Goal: Task Accomplishment & Management: Complete application form

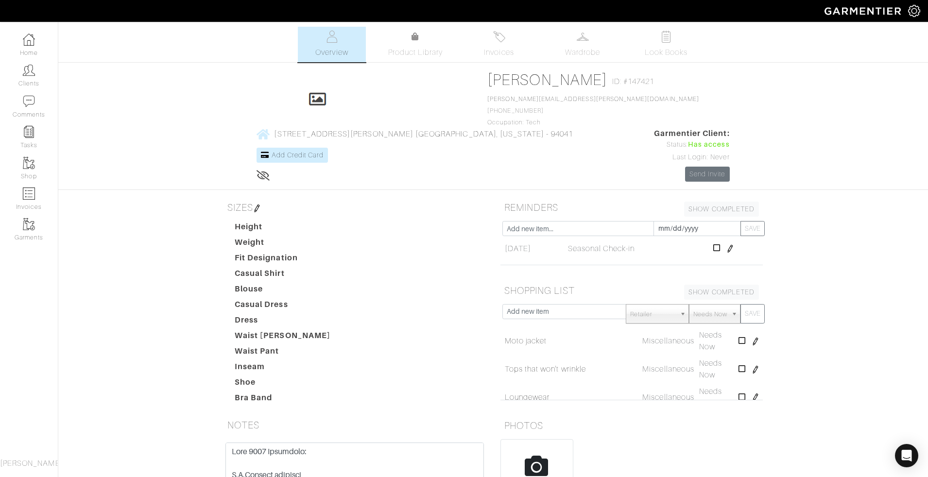
scroll to position [115, 0]
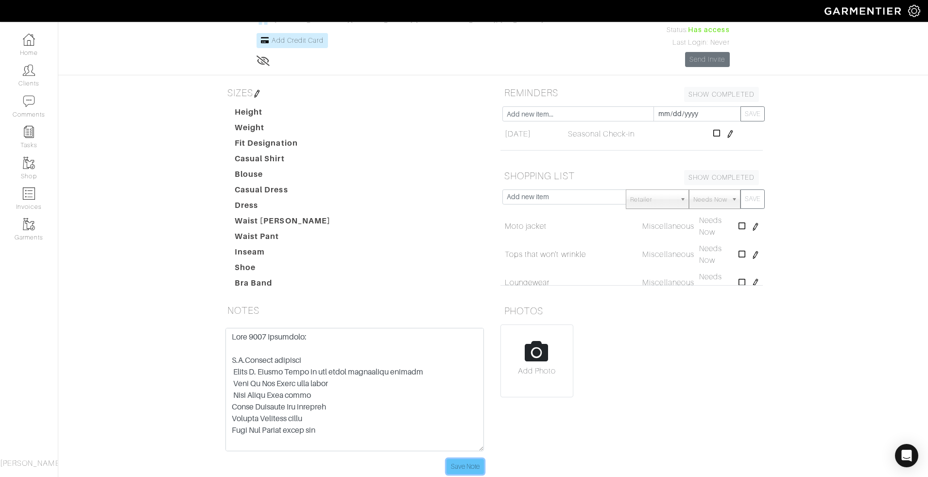
click at [468, 286] on input "Save Note" at bounding box center [464, 466] width 37 height 15
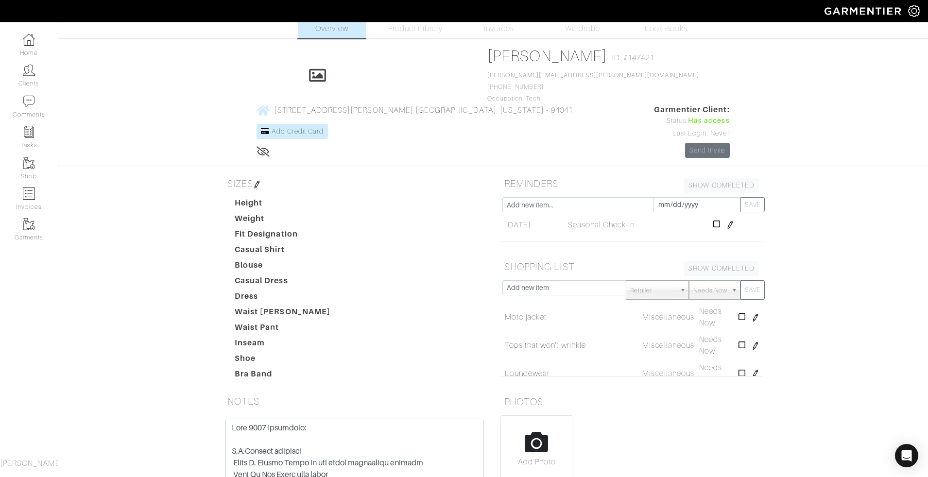
scroll to position [0, 0]
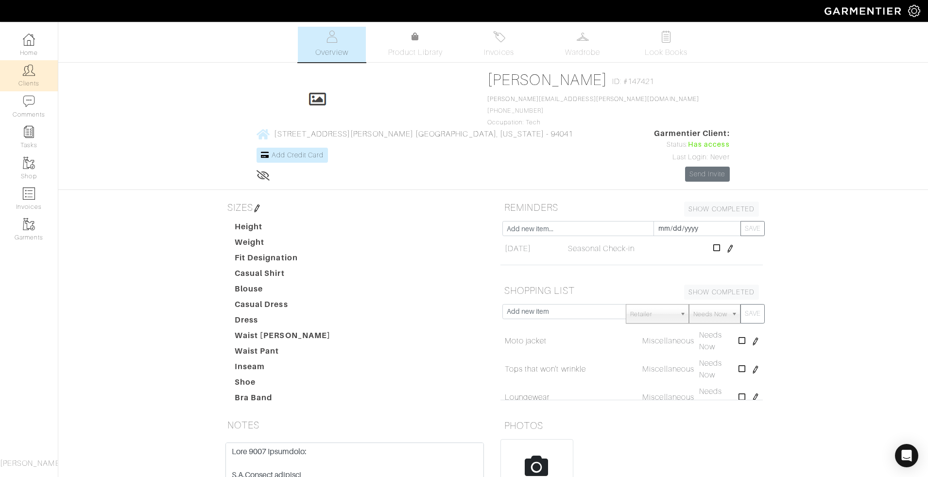
click at [30, 73] on img at bounding box center [29, 70] width 12 height 12
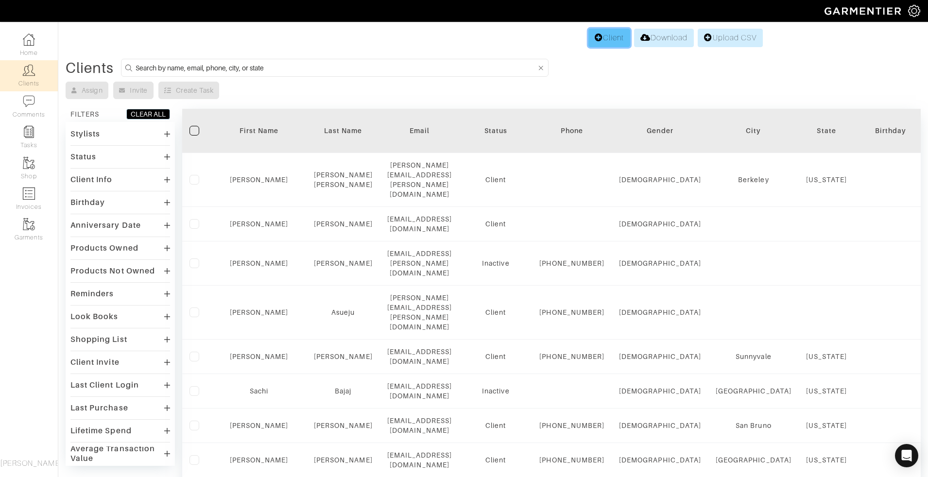
click at [556, 37] on link "Client" at bounding box center [609, 38] width 42 height 18
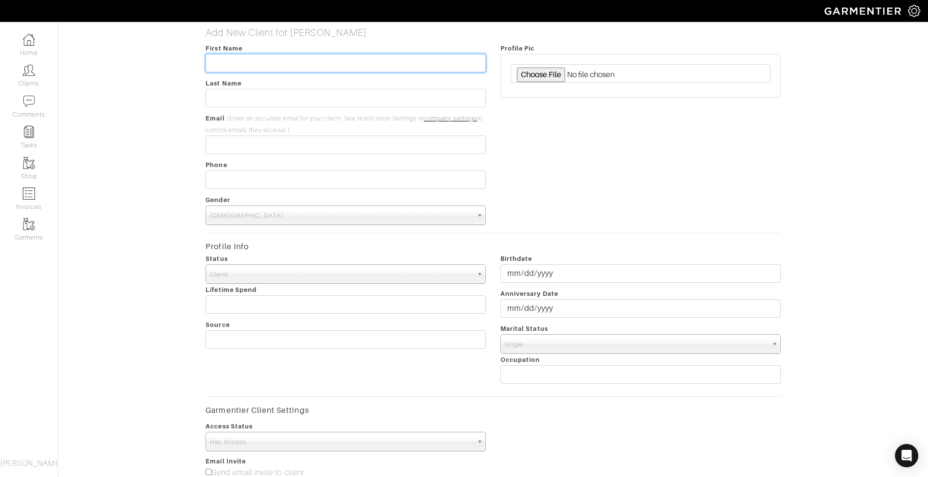
click at [264, 57] on input "text" at bounding box center [345, 63] width 280 height 18
paste input "Ming-Ming Tran"
click at [262, 62] on input "Ming-Ming Tran" at bounding box center [345, 63] width 280 height 18
type input "Ming-Ming"
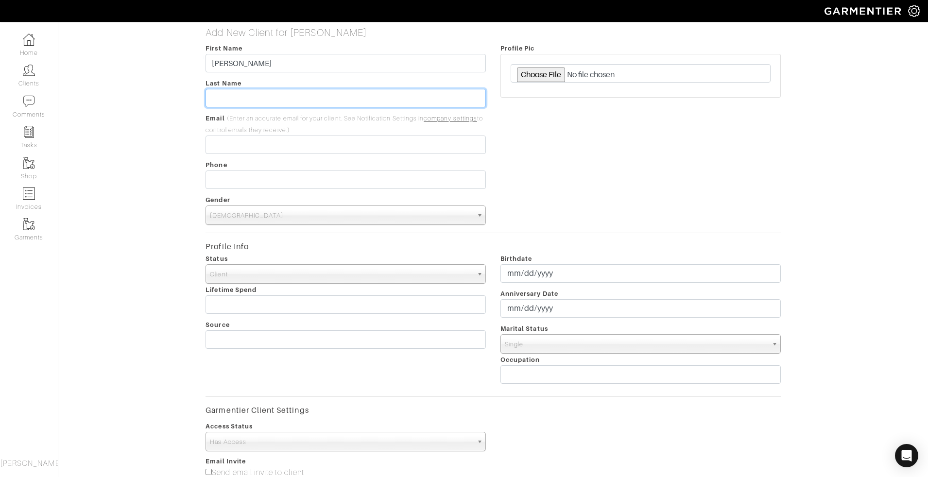
click at [248, 94] on input "text" at bounding box center [345, 98] width 280 height 18
paste input "Tran"
type input "Tran"
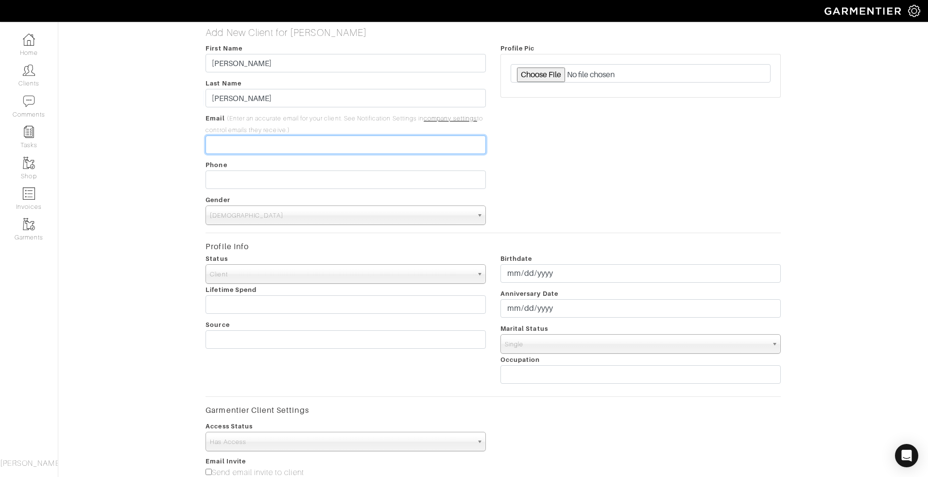
click at [240, 143] on input "email" at bounding box center [345, 144] width 280 height 18
paste input "[EMAIL_ADDRESS][DOMAIN_NAME]"
type input "[EMAIL_ADDRESS][DOMAIN_NAME]"
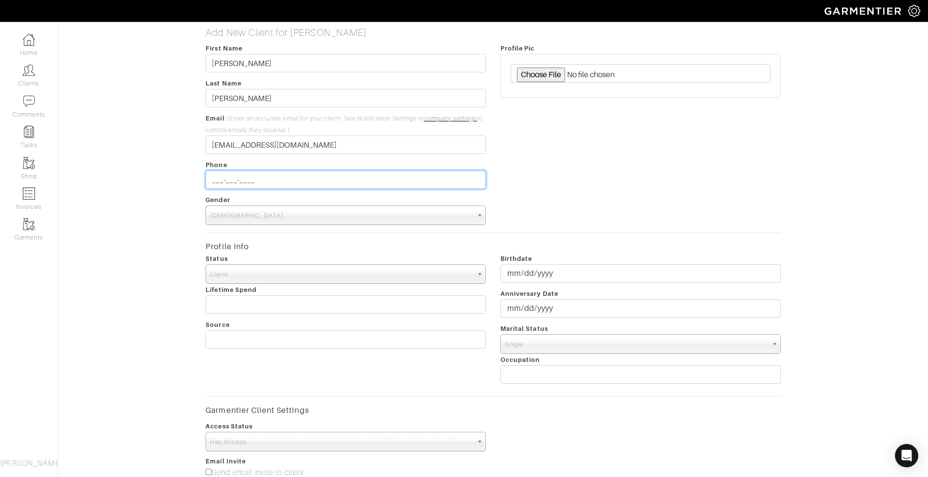
click at [235, 185] on input "___-___-____" at bounding box center [345, 179] width 280 height 18
paste input "(832) 488-7350"
type input "832-488-7350"
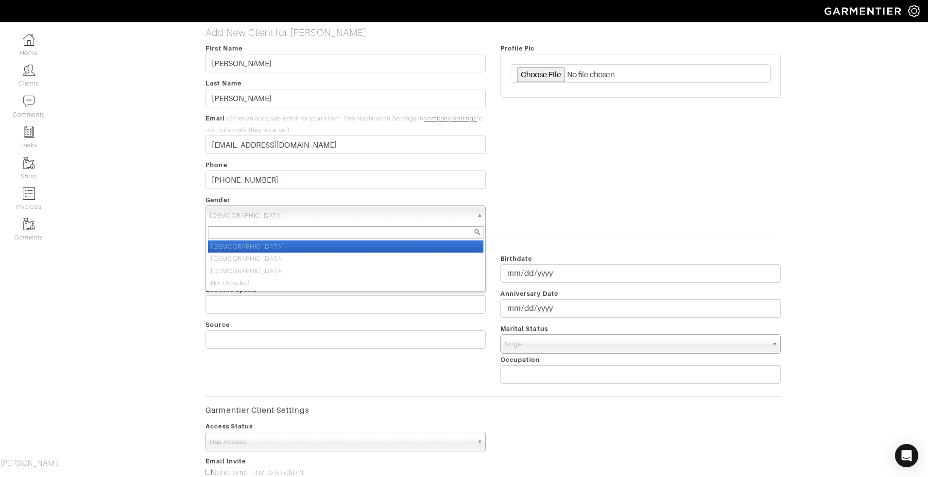
click at [230, 219] on span "[DEMOGRAPHIC_DATA]" at bounding box center [341, 215] width 263 height 19
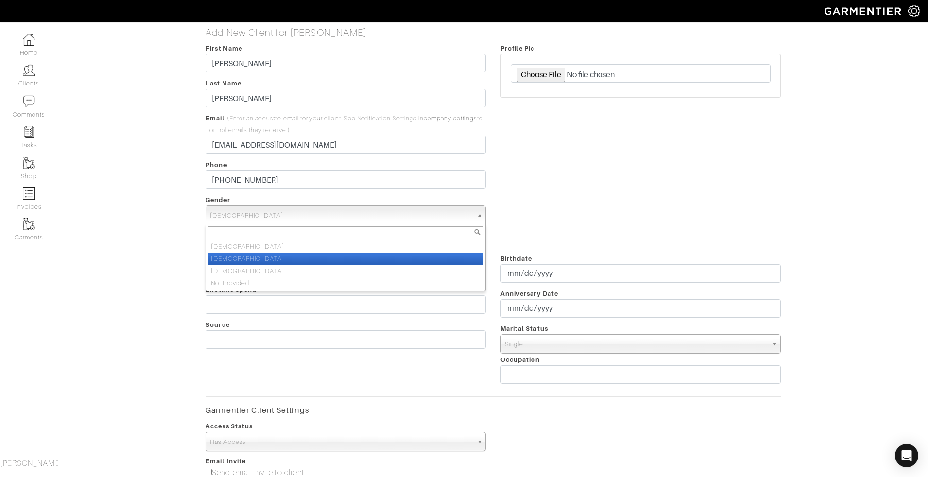
click at [231, 259] on li "[DEMOGRAPHIC_DATA]" at bounding box center [345, 259] width 275 height 12
select select "[DEMOGRAPHIC_DATA]"
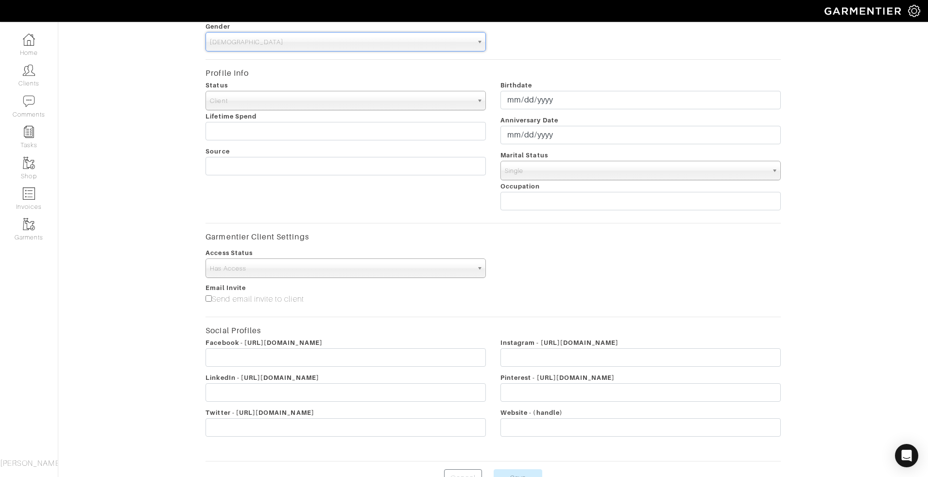
scroll to position [229, 0]
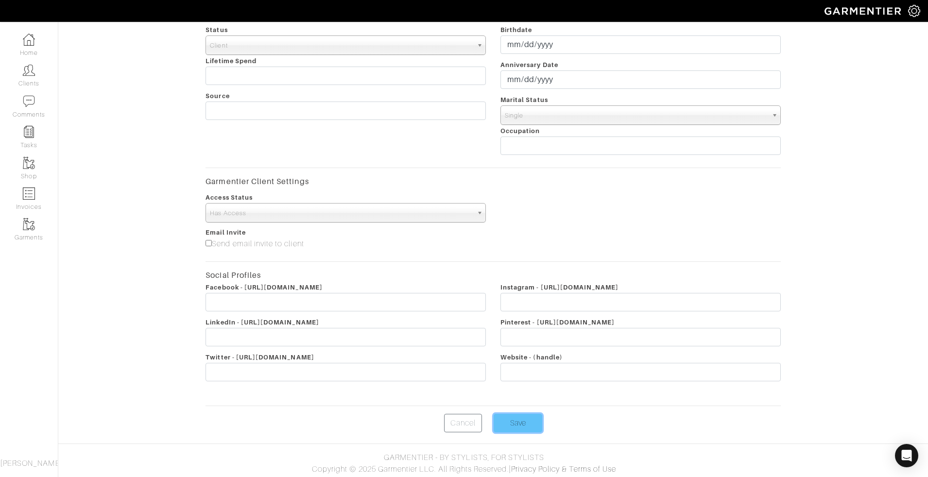
click at [505, 286] on input "Save" at bounding box center [517, 423] width 49 height 18
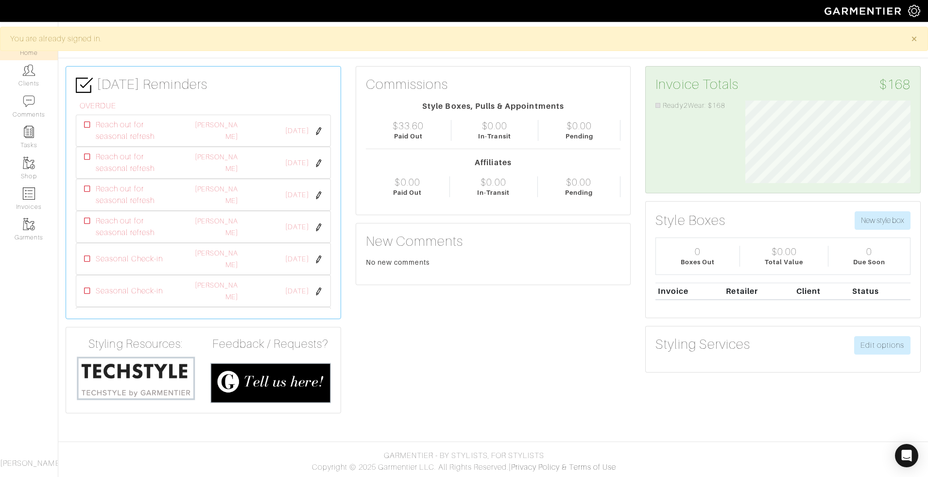
scroll to position [83, 180]
click at [38, 71] on link "Clients" at bounding box center [29, 75] width 58 height 31
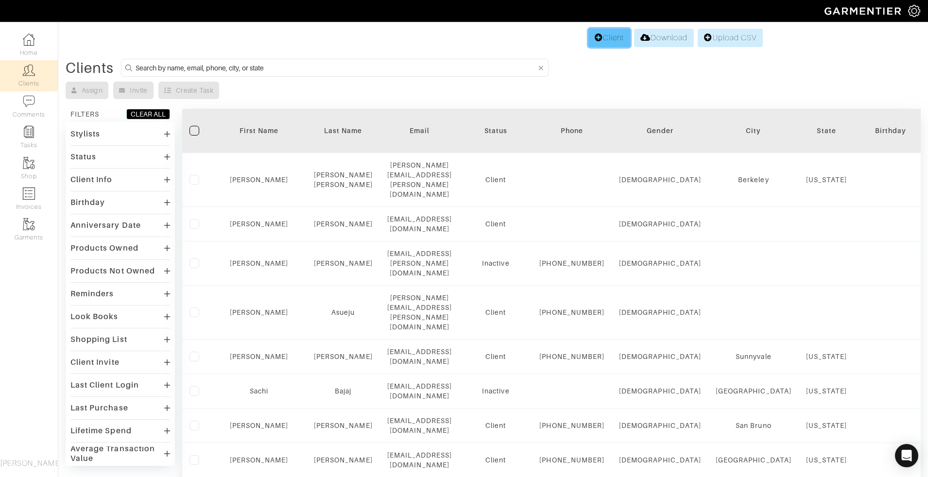
click at [602, 37] on link "Client" at bounding box center [609, 38] width 42 height 18
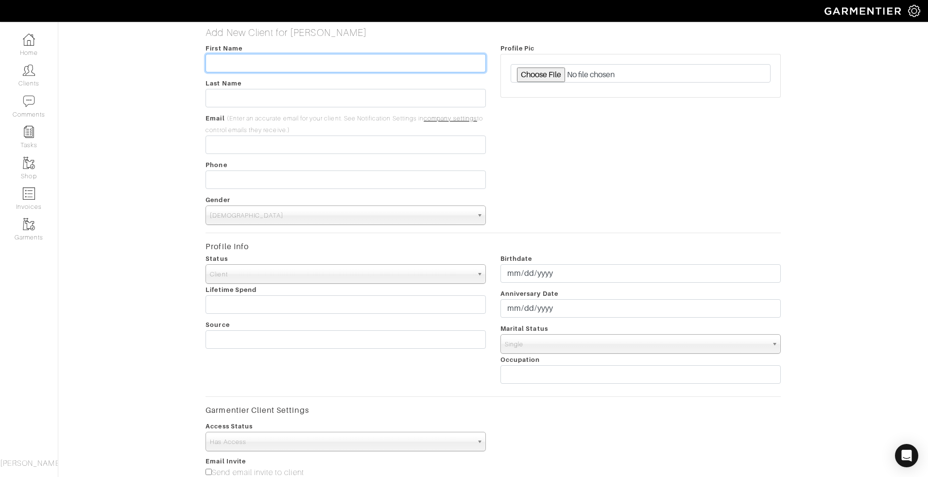
click at [253, 59] on input "text" at bounding box center [345, 63] width 280 height 18
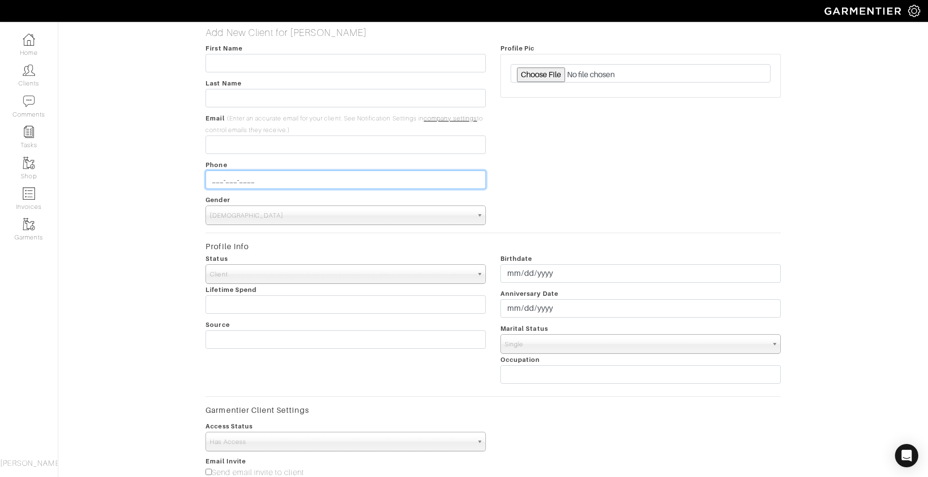
click at [226, 180] on input "___-___-____" at bounding box center [345, 179] width 280 height 18
paste input "(832) 488-7350"
type input "832-488-7350"
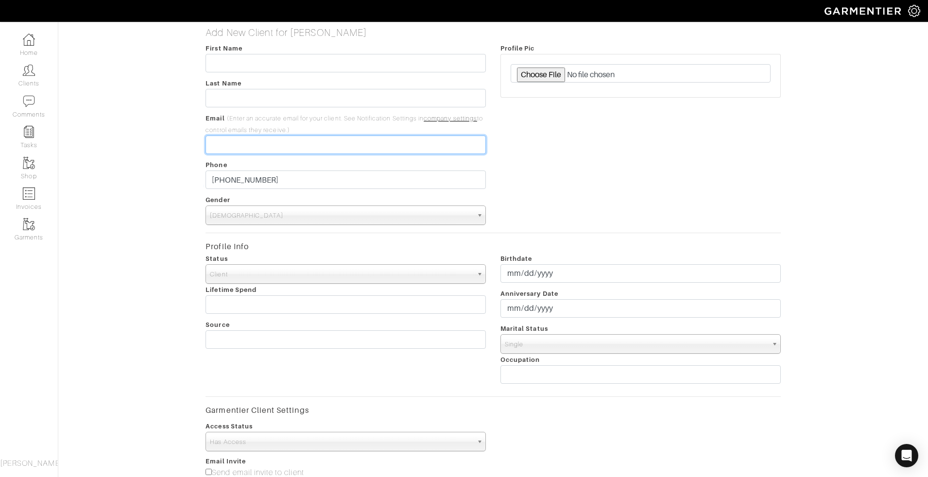
click at [224, 147] on input "email" at bounding box center [345, 144] width 280 height 18
paste input "[EMAIL_ADDRESS][DOMAIN_NAME]"
type input "[EMAIL_ADDRESS][DOMAIN_NAME]"
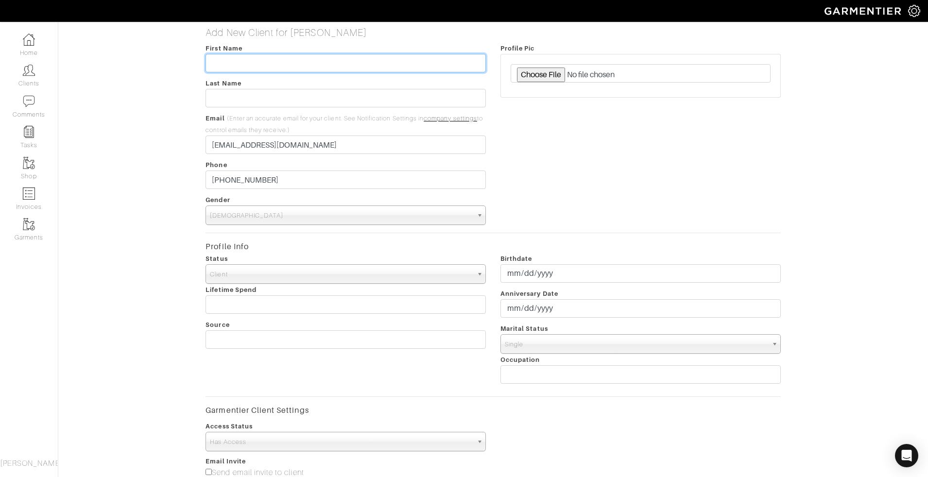
click at [256, 55] on input "text" at bounding box center [345, 63] width 280 height 18
paste input "Ming-Ming Tran"
click at [252, 68] on input "Ming-Ming Tran" at bounding box center [345, 63] width 280 height 18
type input "Ming-Ming"
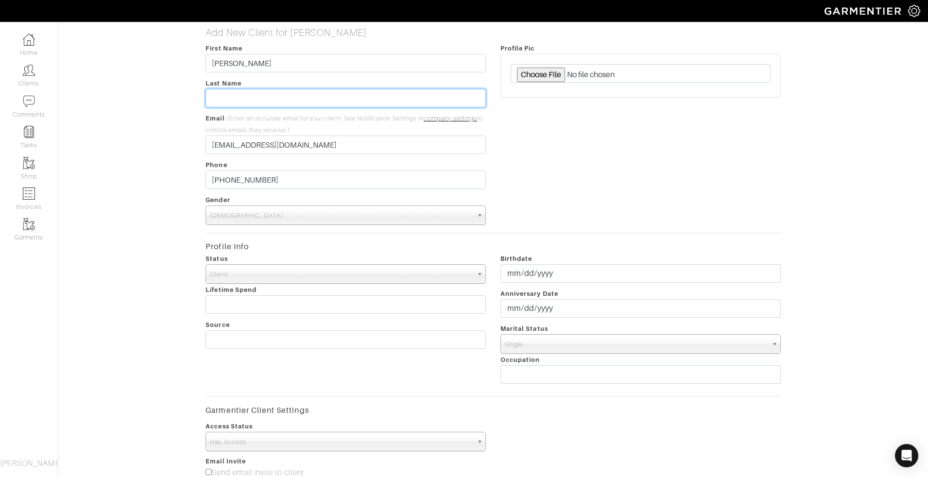
click at [244, 98] on input "text" at bounding box center [345, 98] width 280 height 18
paste input "Tran"
type input "Tran"
click at [582, 347] on span "Single" at bounding box center [636, 344] width 263 height 19
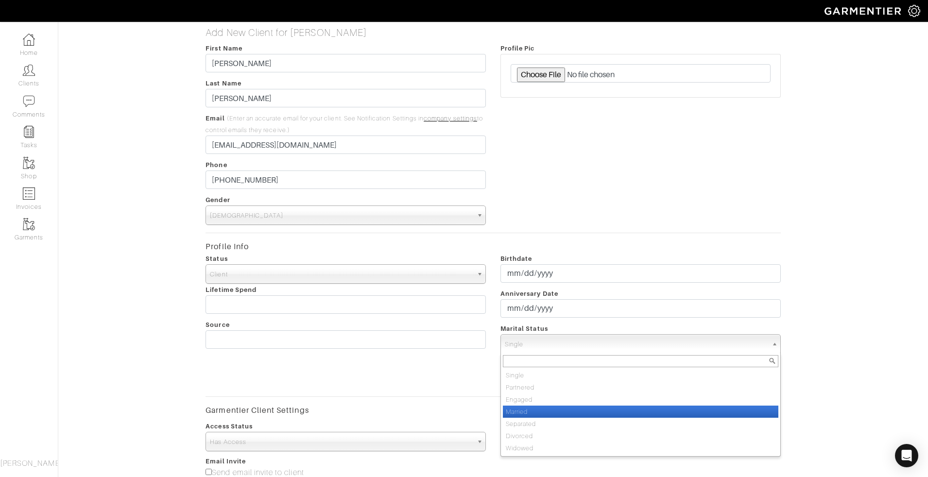
click at [522, 408] on li "Married" at bounding box center [640, 411] width 275 height 12
select select "Married"
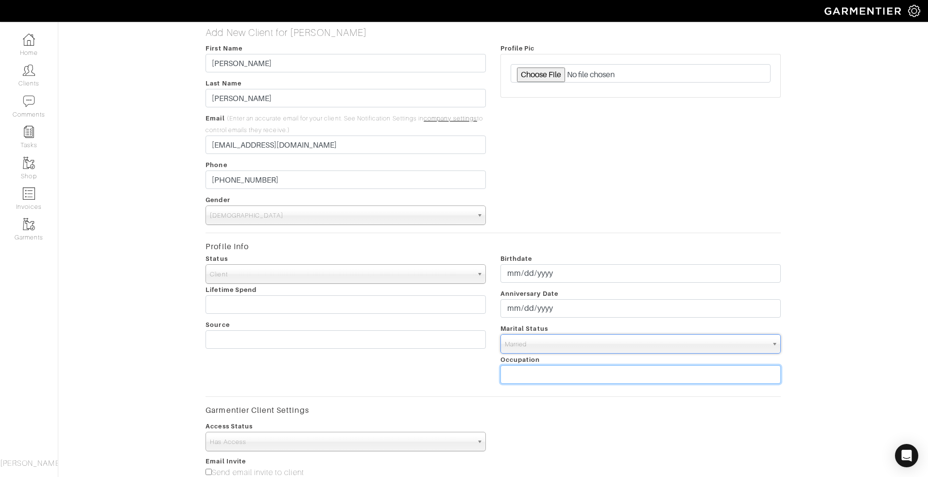
click at [536, 375] on input "text" at bounding box center [640, 374] width 280 height 18
type input "tech"
click at [370, 209] on span "Male" at bounding box center [341, 215] width 263 height 19
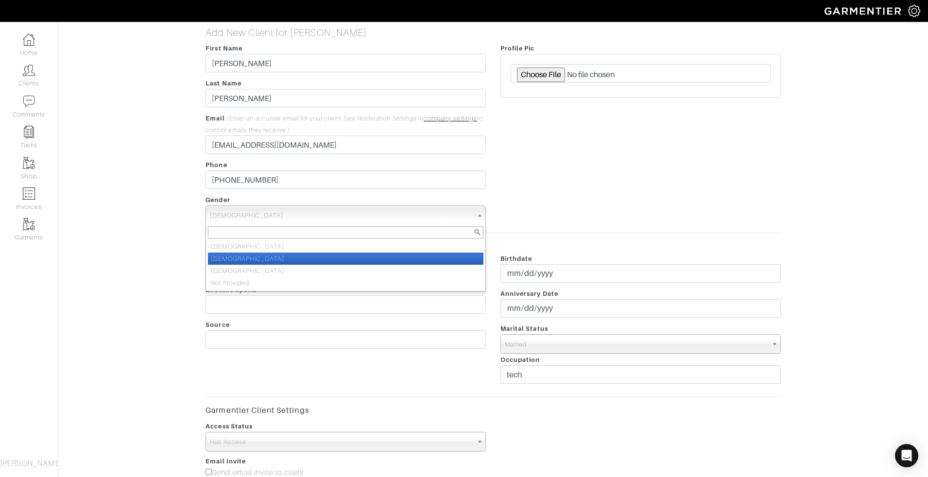
click at [317, 262] on li "Female" at bounding box center [345, 259] width 275 height 12
select select "Female"
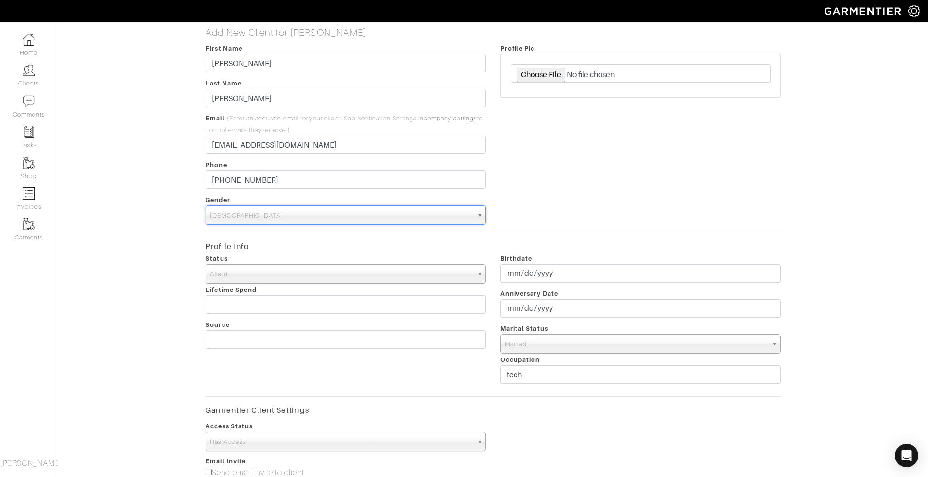
click at [627, 148] on div "Profile Pic" at bounding box center [640, 133] width 295 height 183
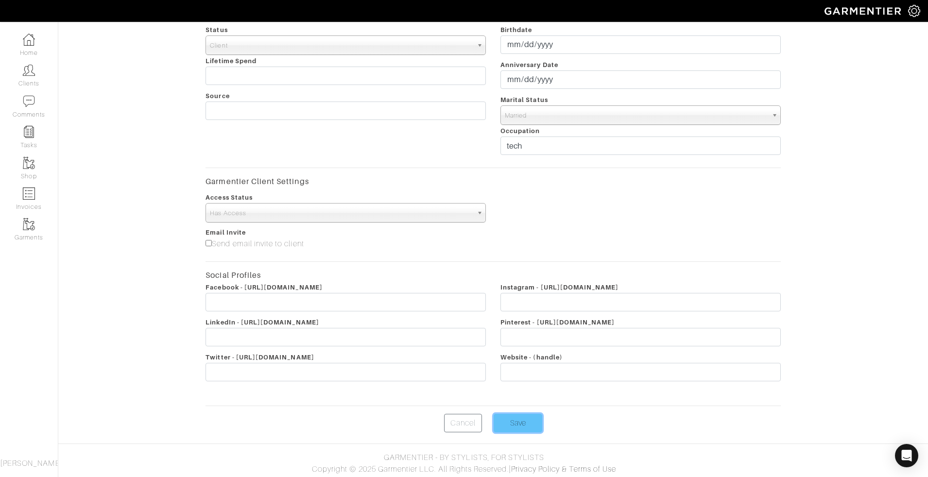
click at [512, 422] on input "Save" at bounding box center [517, 423] width 49 height 18
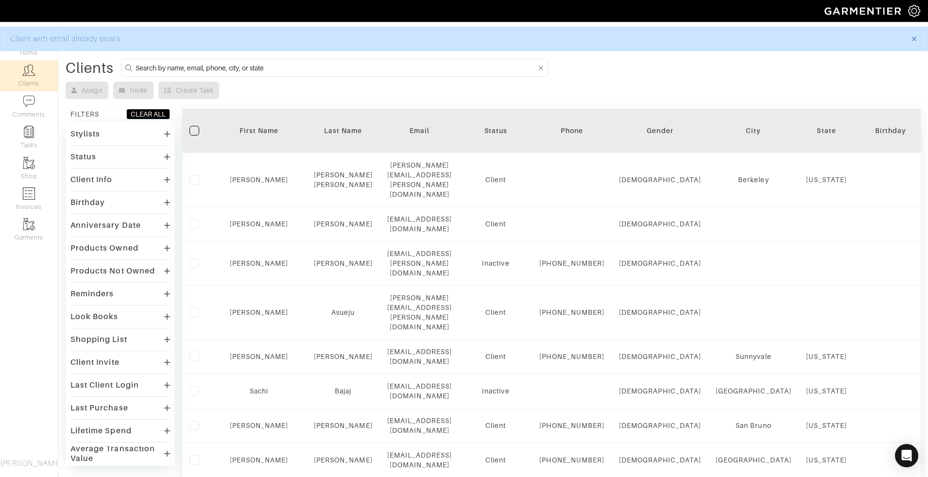
click at [284, 59] on form at bounding box center [334, 68] width 427 height 18
click at [283, 64] on input at bounding box center [335, 68] width 401 height 12
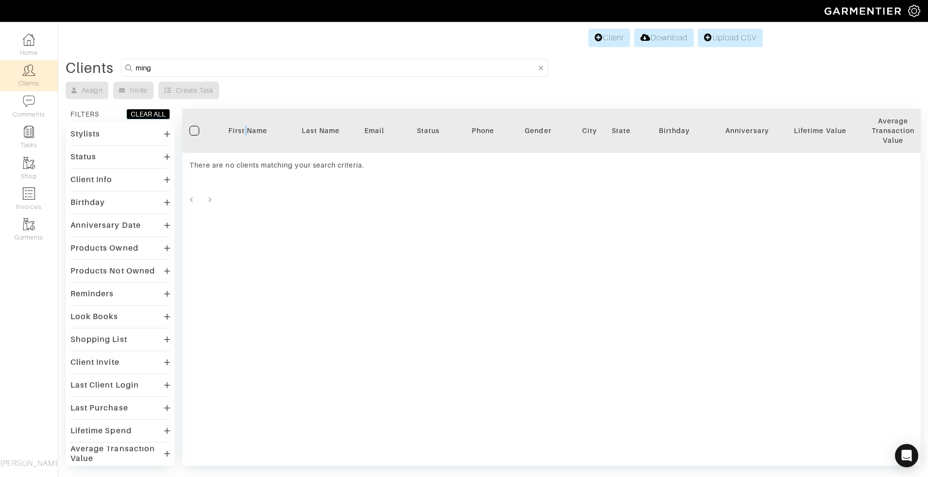
click at [245, 134] on div "First Name" at bounding box center [248, 131] width 58 height 10
click at [277, 63] on input "ming" at bounding box center [335, 68] width 401 height 12
type input "ming-ming"
click at [35, 90] on link "Clients" at bounding box center [29, 75] width 58 height 31
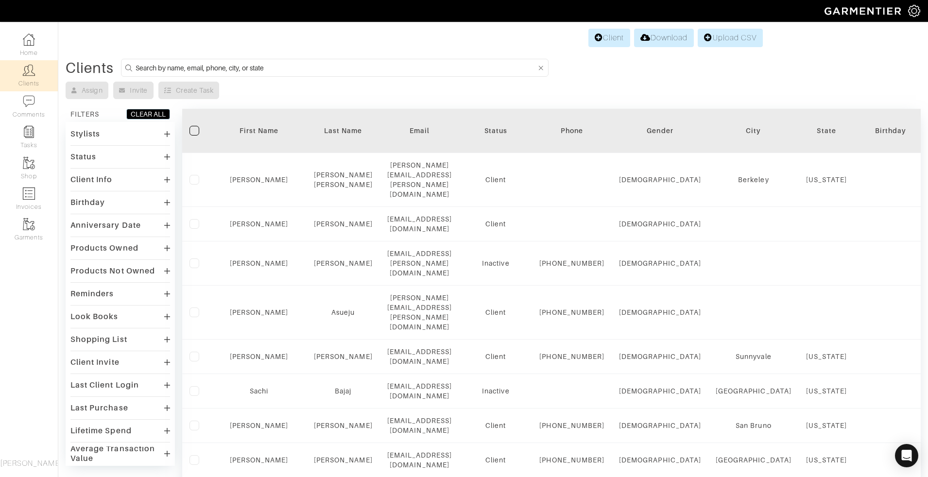
click at [261, 131] on div "First Name" at bounding box center [259, 131] width 81 height 10
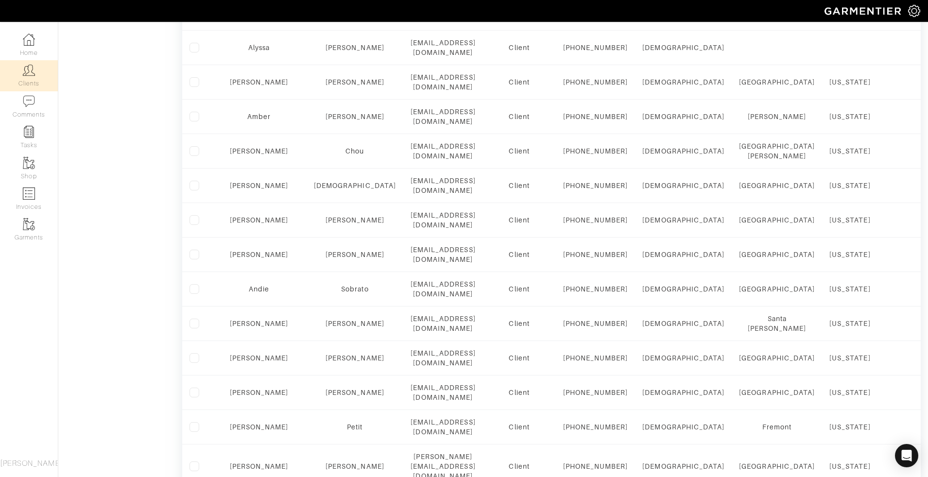
scroll to position [841, 0]
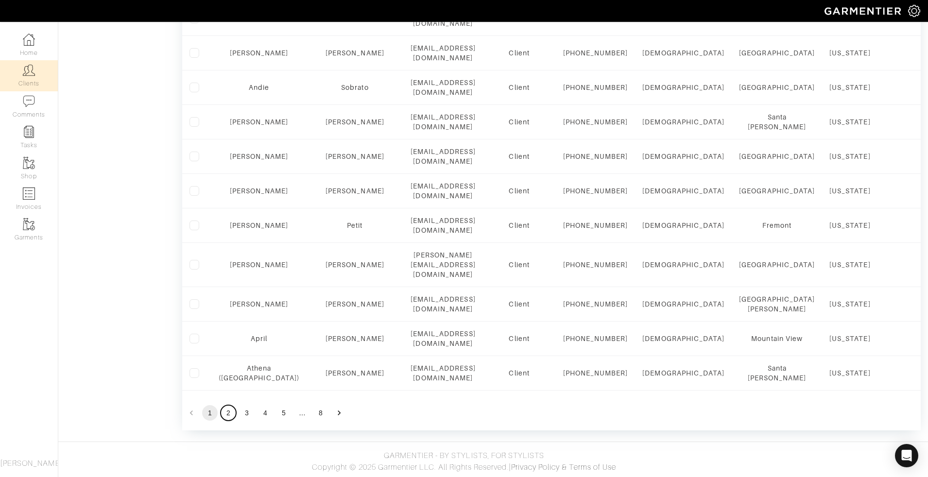
click at [228, 421] on button "2" at bounding box center [228, 413] width 16 height 16
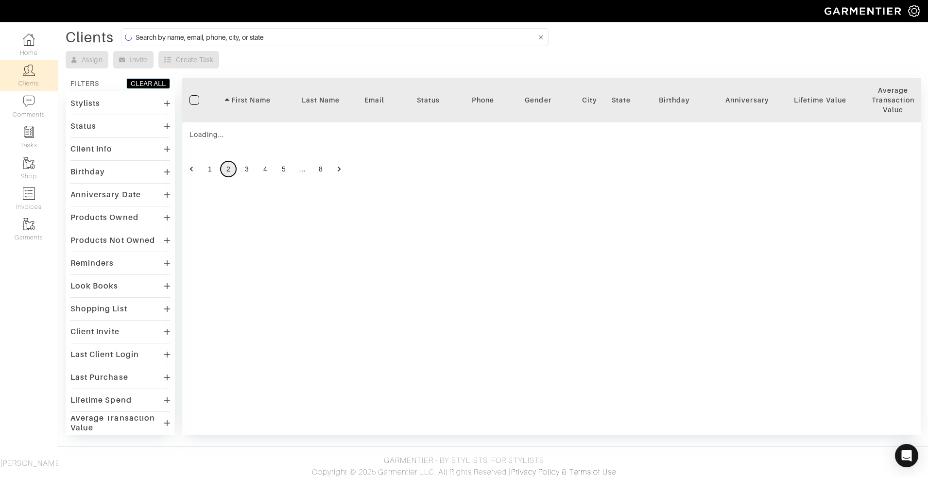
scroll to position [831, 0]
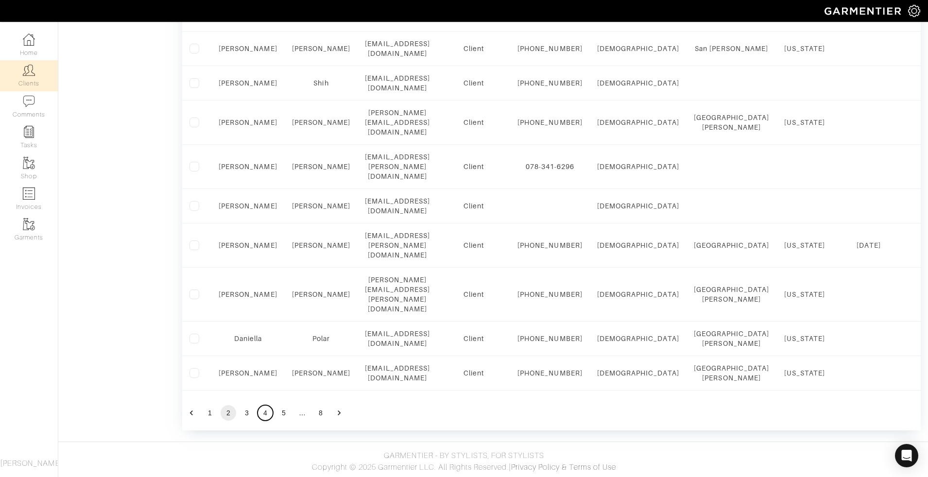
click at [261, 414] on button "4" at bounding box center [265, 413] width 16 height 16
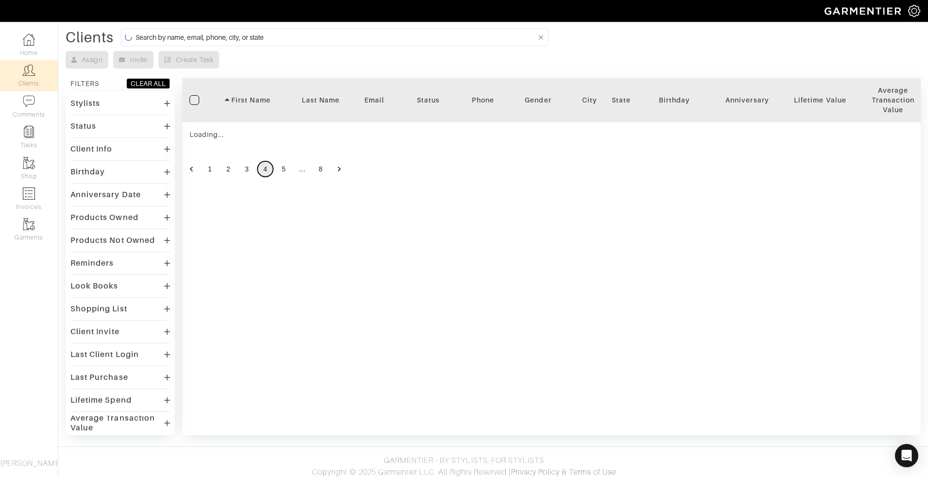
scroll to position [807, 0]
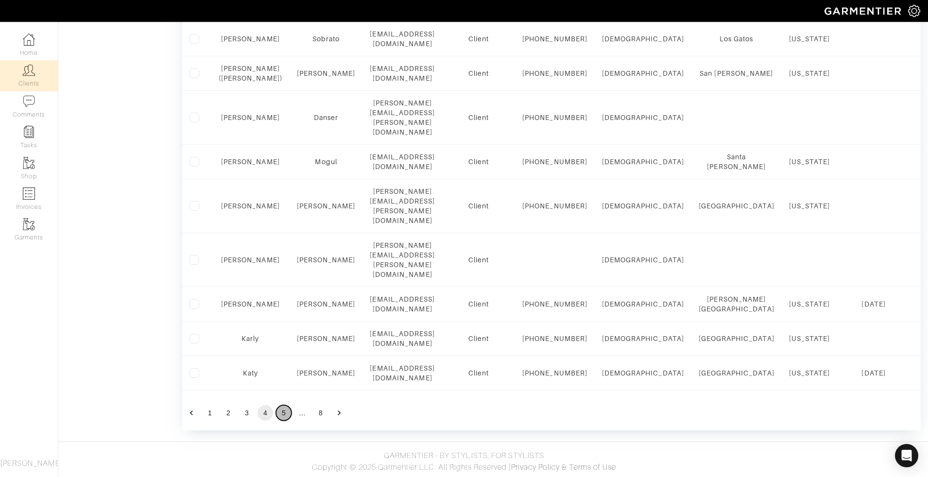
click at [288, 415] on button "5" at bounding box center [284, 413] width 16 height 16
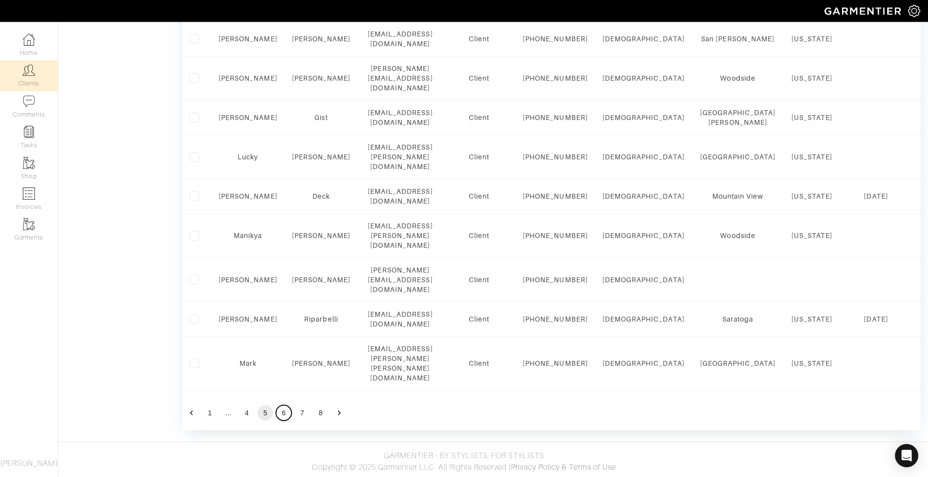
scroll to position [845, 0]
click at [282, 410] on button "6" at bounding box center [284, 413] width 16 height 16
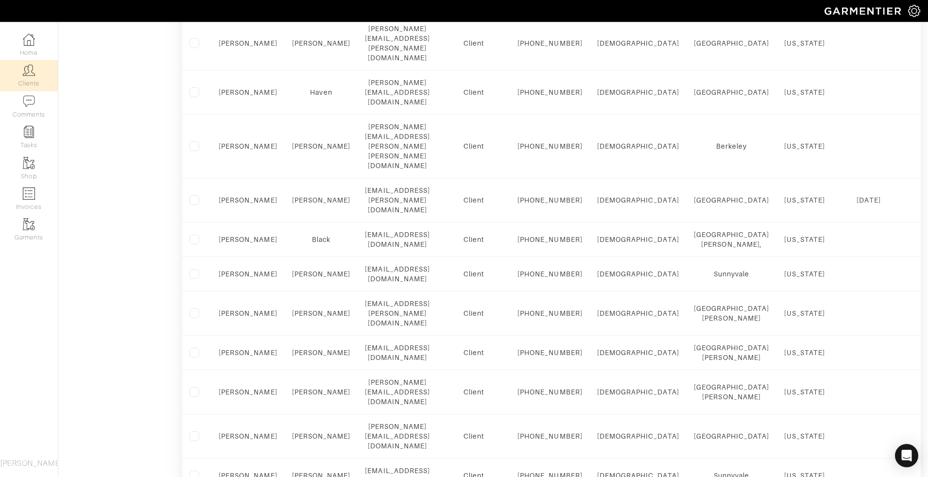
scroll to position [0, 0]
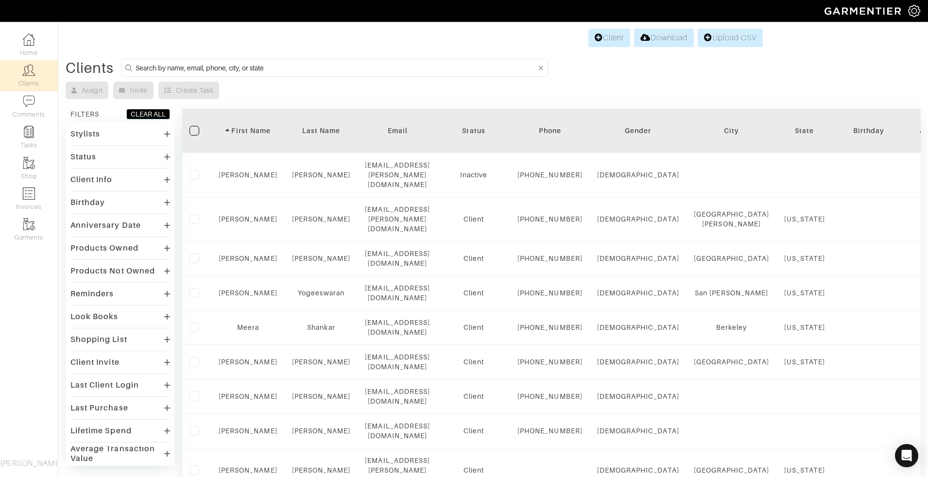
click at [601, 44] on link "Client" at bounding box center [609, 38] width 42 height 18
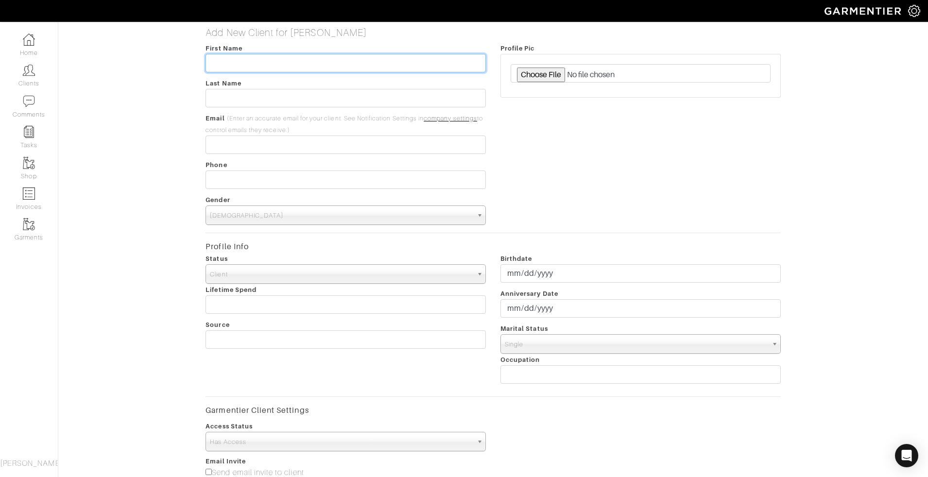
click at [244, 59] on input "text" at bounding box center [345, 63] width 280 height 18
paste input "Tran"
type input "Tran"
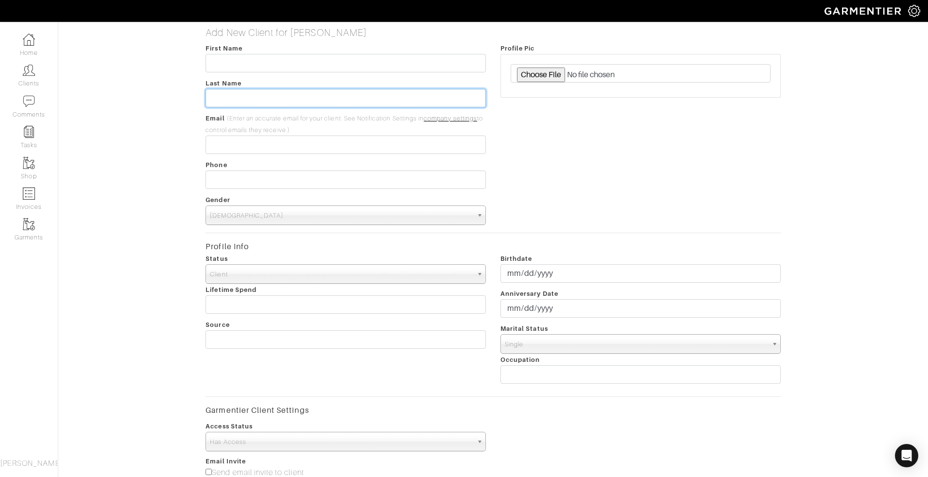
click at [238, 101] on input "text" at bounding box center [345, 98] width 280 height 18
paste input "Tran"
type input "Tran"
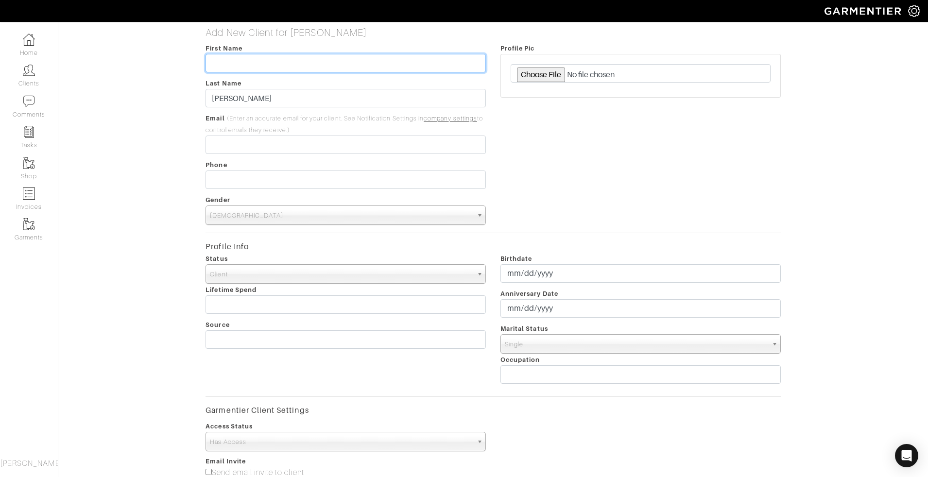
click at [246, 55] on input "text" at bounding box center [345, 63] width 280 height 18
type input "Ming Ming"
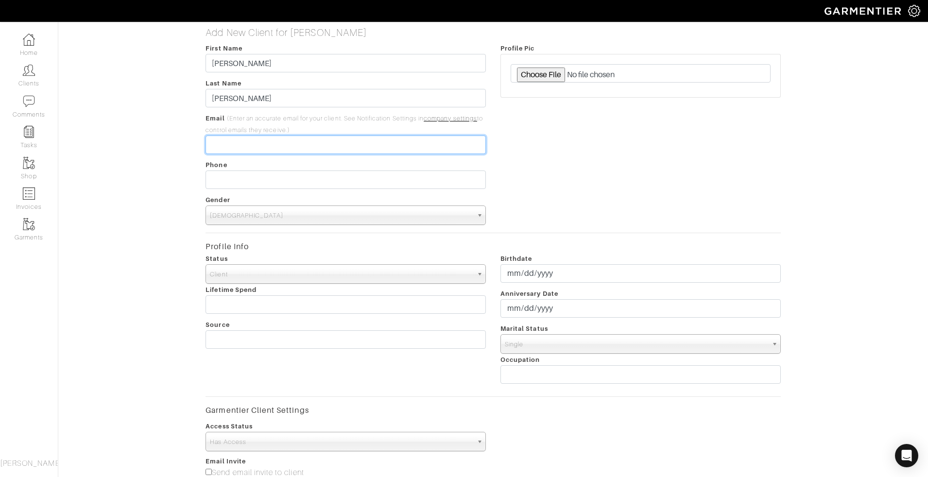
click at [275, 139] on input "email" at bounding box center [345, 144] width 280 height 18
paste input "[EMAIL_ADDRESS][DOMAIN_NAME]"
type input "[EMAIL_ADDRESS][DOMAIN_NAME]"
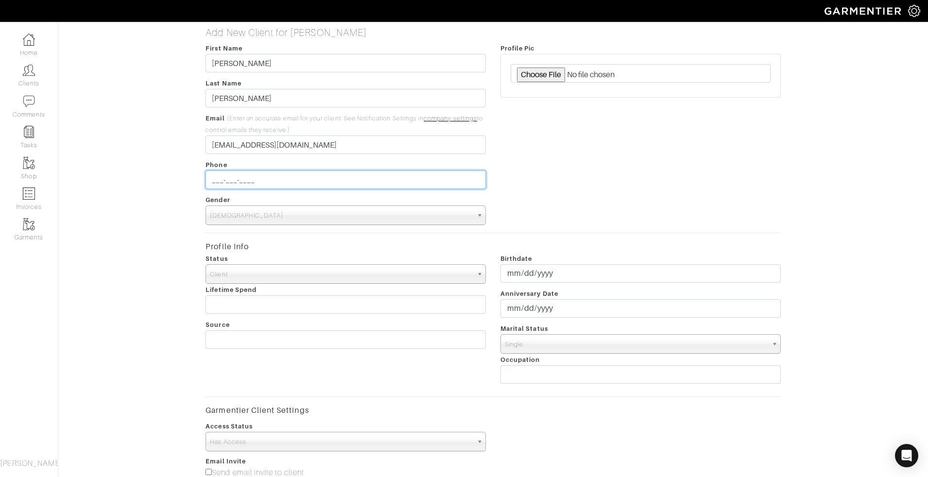
click at [274, 185] on input "___-___-____" at bounding box center [345, 179] width 280 height 18
paste input "(832) 488-7350"
type input "832-488-7350"
click at [234, 214] on span "[DEMOGRAPHIC_DATA]" at bounding box center [341, 215] width 263 height 19
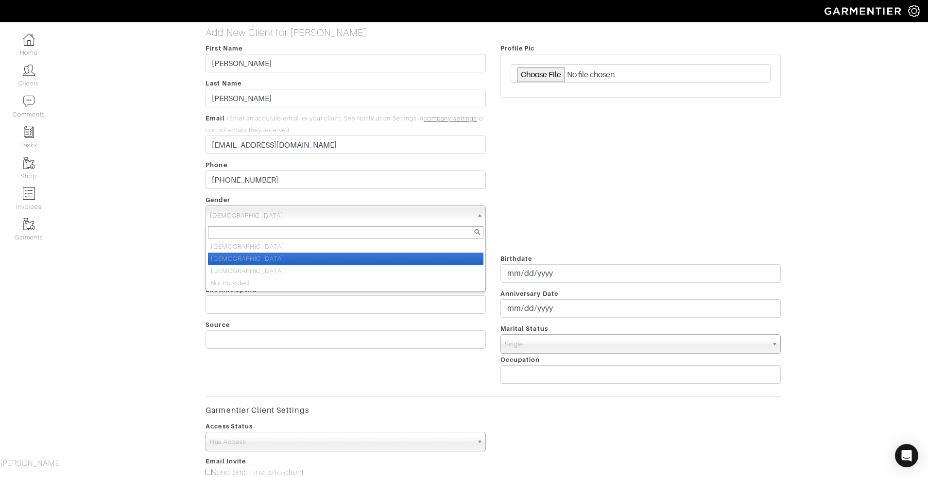
click at [233, 256] on li "Female" at bounding box center [345, 259] width 275 height 12
select select "Female"
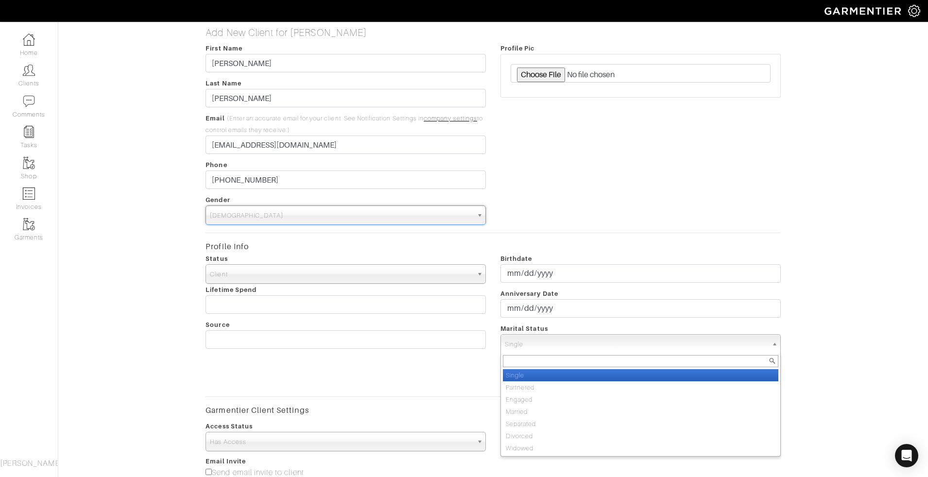
click at [603, 340] on span "Single" at bounding box center [636, 344] width 263 height 19
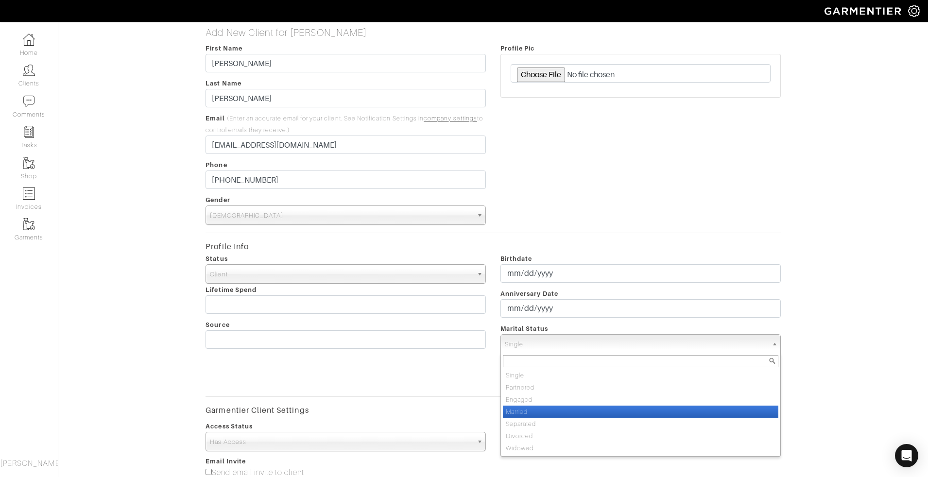
click at [535, 407] on li "Married" at bounding box center [640, 411] width 275 height 12
select select "Married"
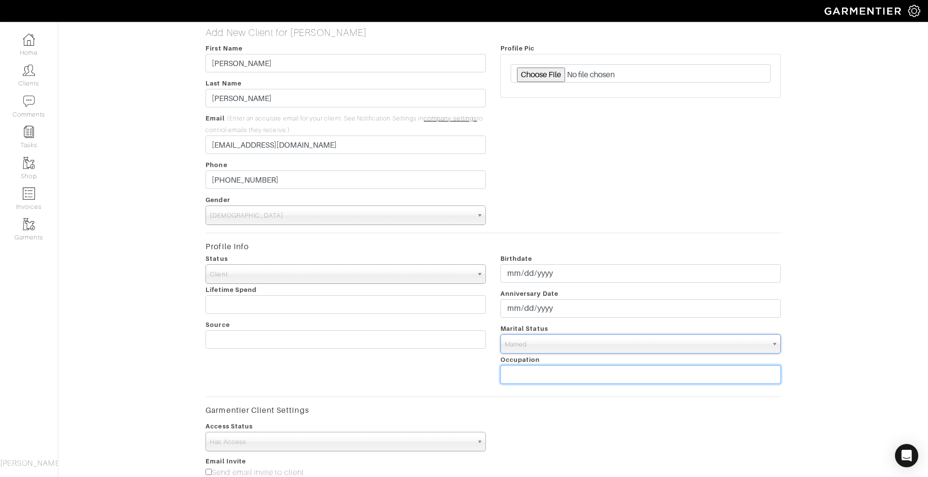
click at [542, 366] on input "text" at bounding box center [640, 374] width 280 height 18
type input "Tech"
click at [709, 160] on div "Profile Pic" at bounding box center [640, 133] width 295 height 183
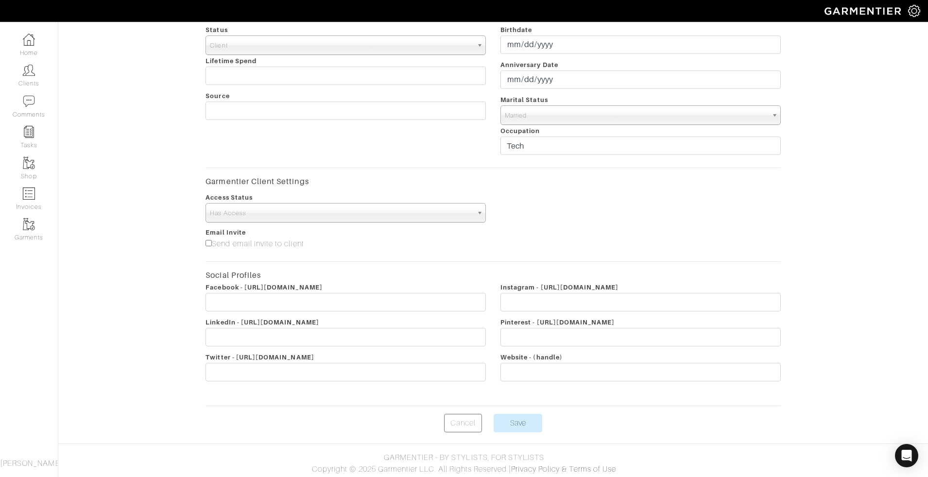
click at [493, 427] on div "Cancel Save" at bounding box center [492, 423] width 574 height 18
click at [506, 420] on input "Save" at bounding box center [517, 423] width 49 height 18
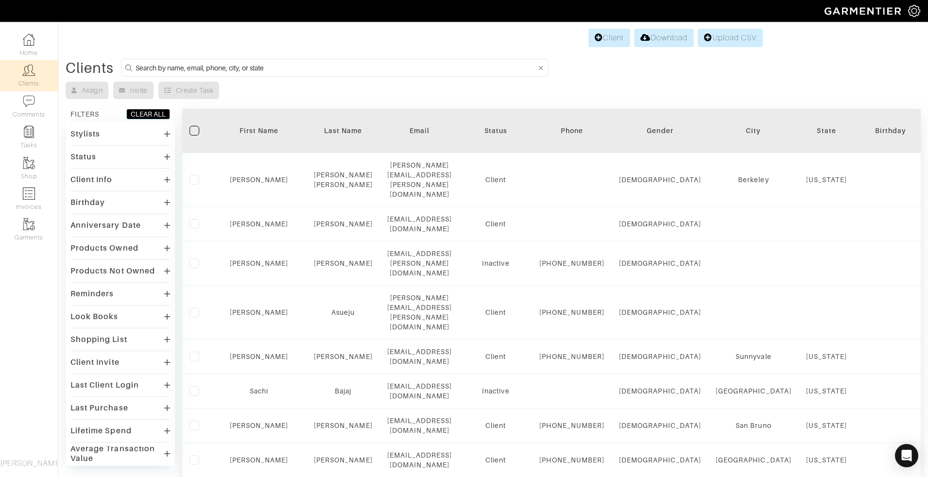
click at [194, 65] on input at bounding box center [335, 68] width 401 height 12
paste input "[EMAIL_ADDRESS][DOMAIN_NAME]"
type input "[EMAIL_ADDRESS][DOMAIN_NAME]"
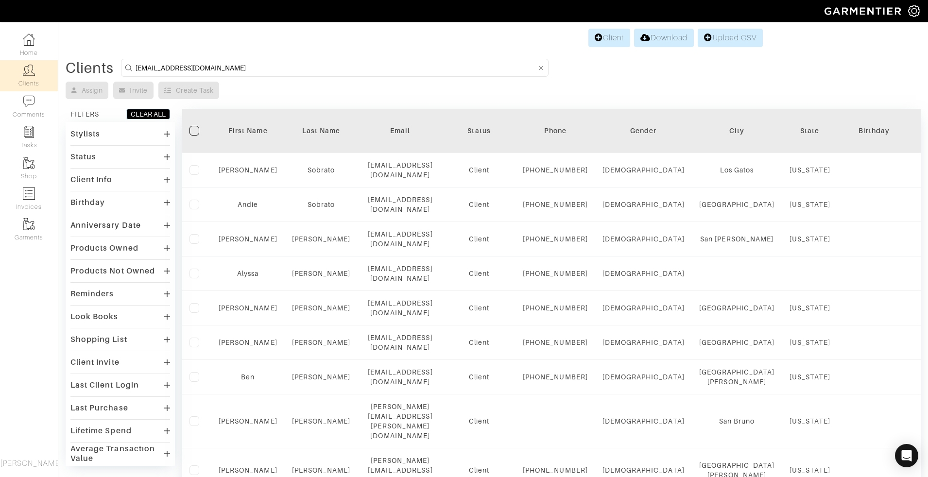
click at [260, 65] on input "[EMAIL_ADDRESS][DOMAIN_NAME]" at bounding box center [335, 68] width 401 height 12
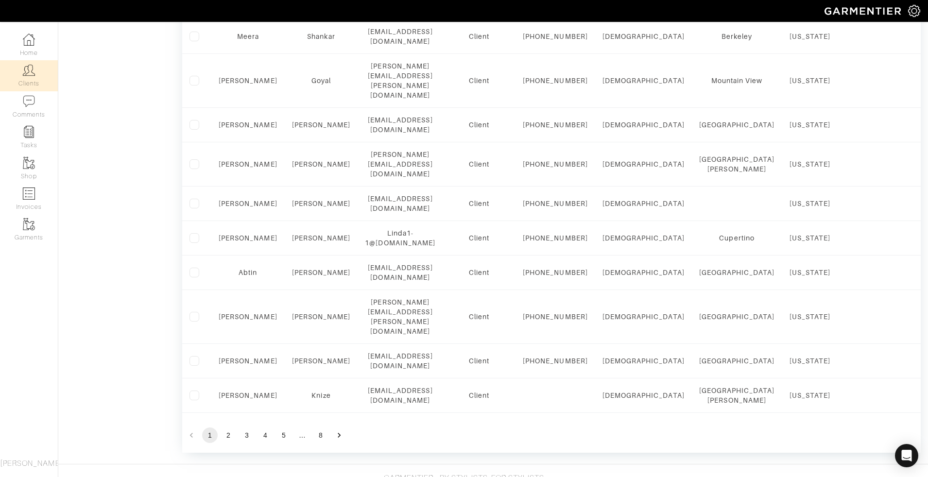
scroll to position [822, 0]
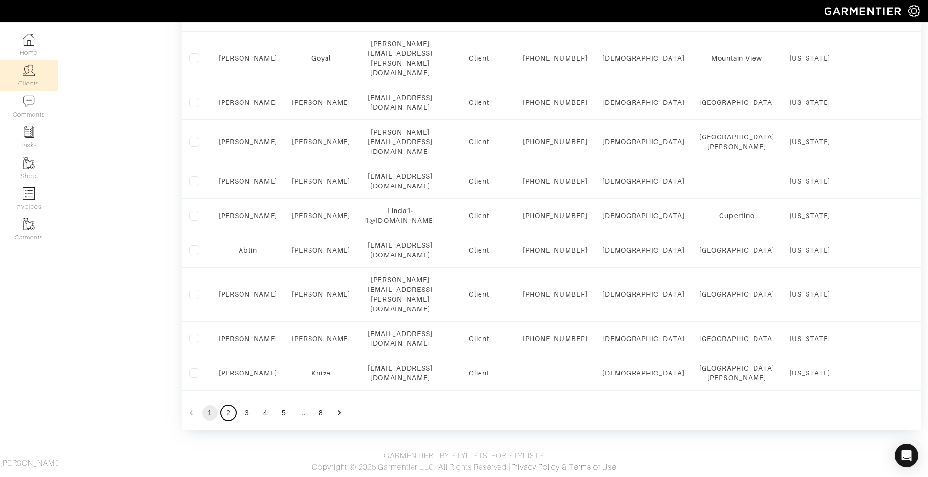
click at [230, 413] on button "2" at bounding box center [228, 413] width 16 height 16
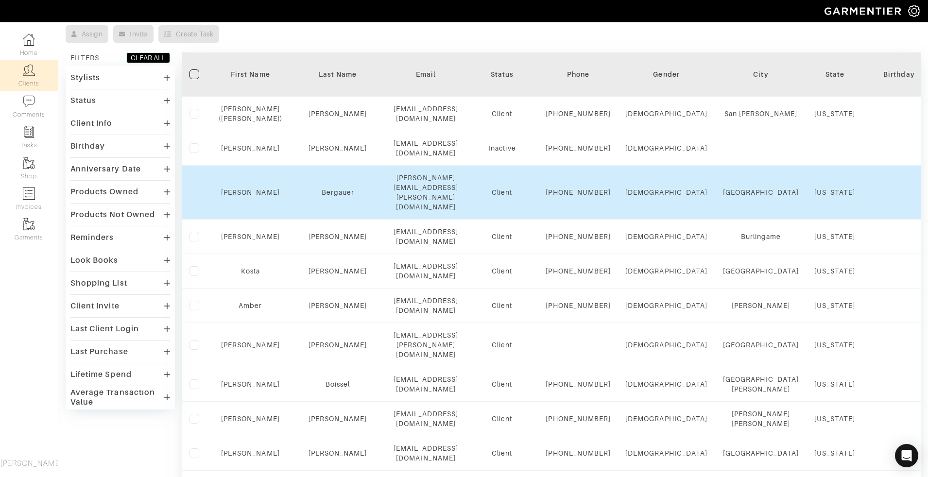
scroll to position [0, 0]
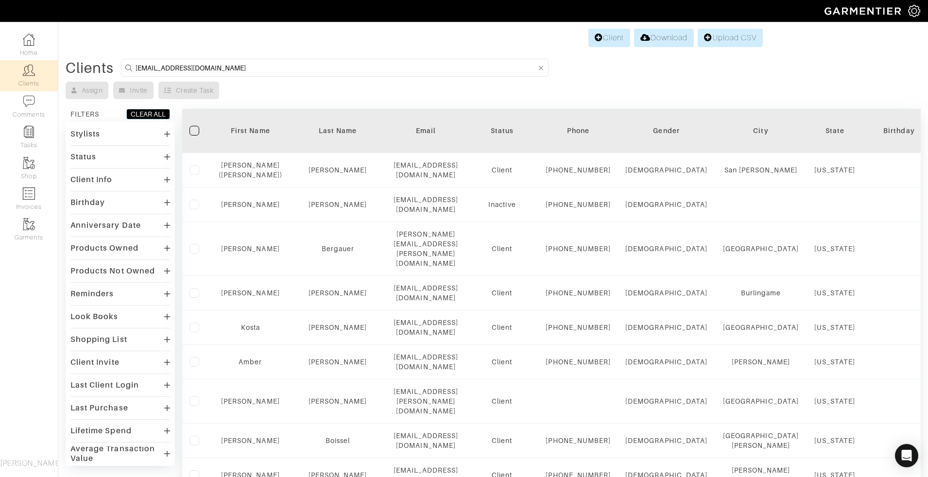
click at [247, 137] on th "First Name" at bounding box center [250, 131] width 78 height 44
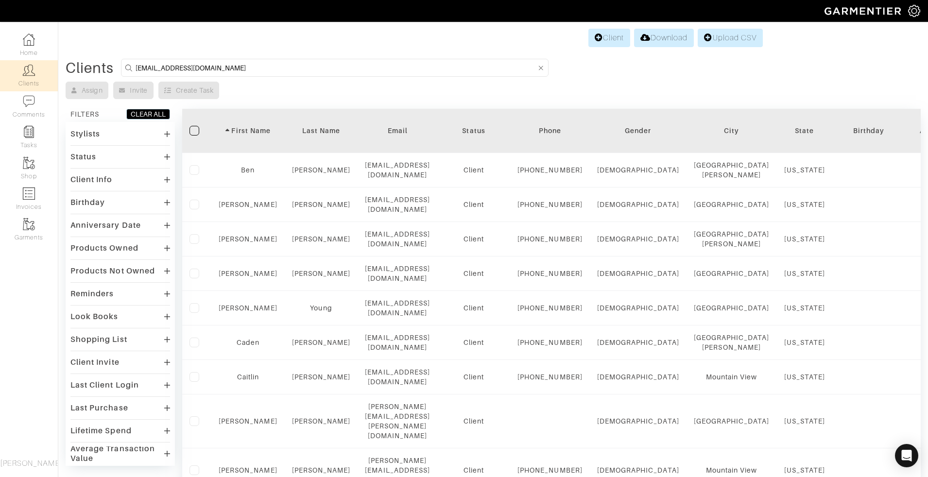
click at [264, 133] on div "First Name" at bounding box center [248, 131] width 59 height 10
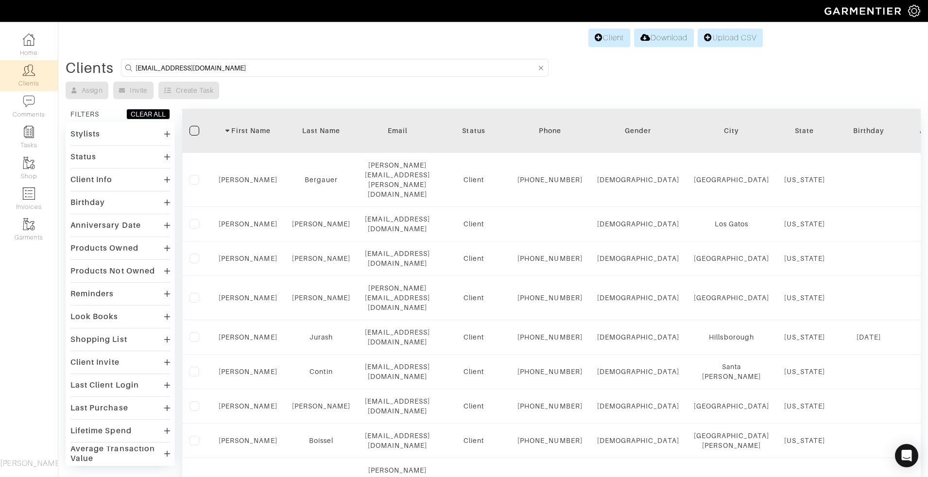
click at [264, 133] on div "First Name" at bounding box center [248, 131] width 59 height 10
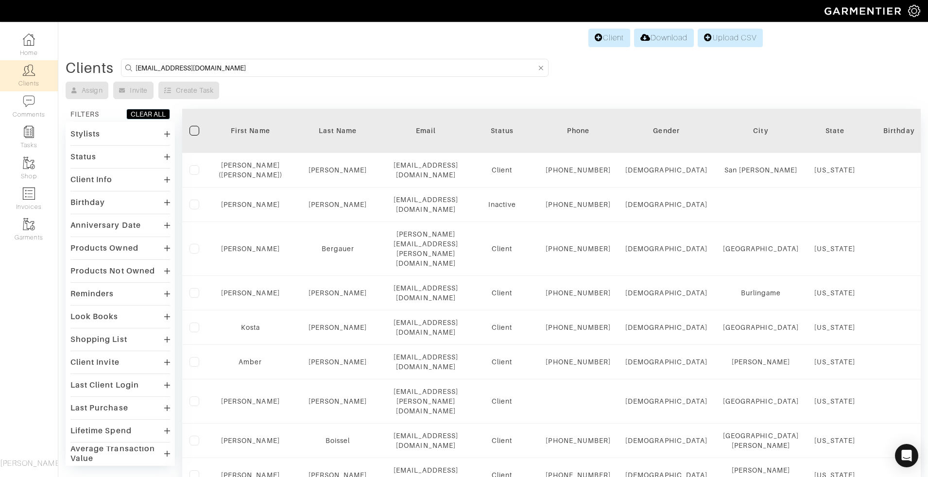
click at [264, 133] on div "First Name" at bounding box center [251, 131] width 64 height 10
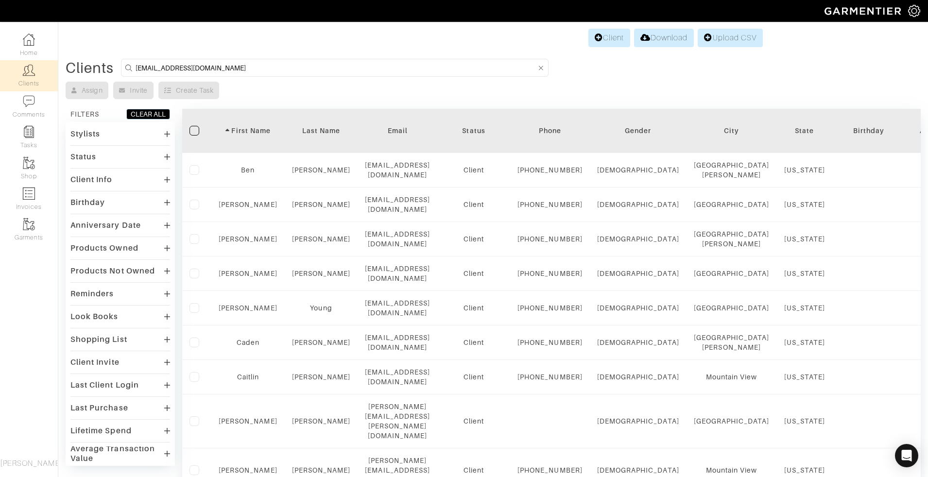
click at [311, 130] on div "Last Name" at bounding box center [321, 131] width 59 height 10
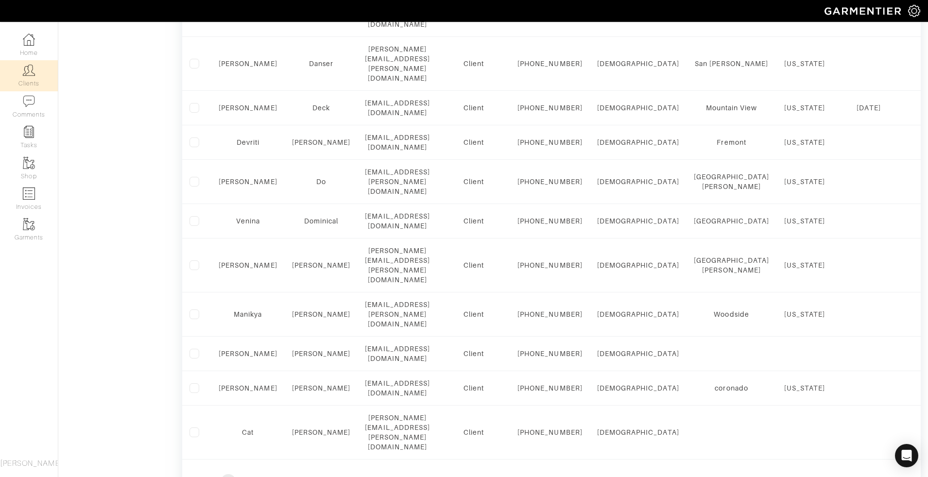
scroll to position [846, 0]
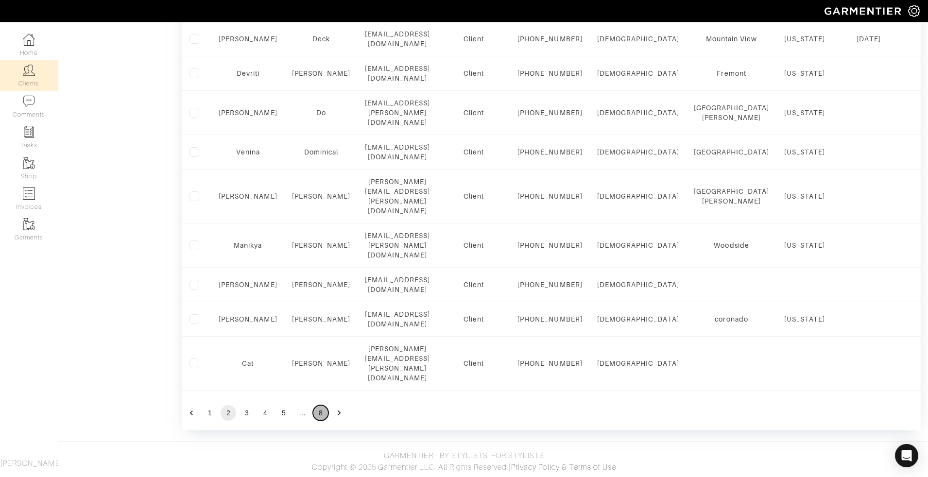
click at [322, 415] on button "8" at bounding box center [321, 413] width 16 height 16
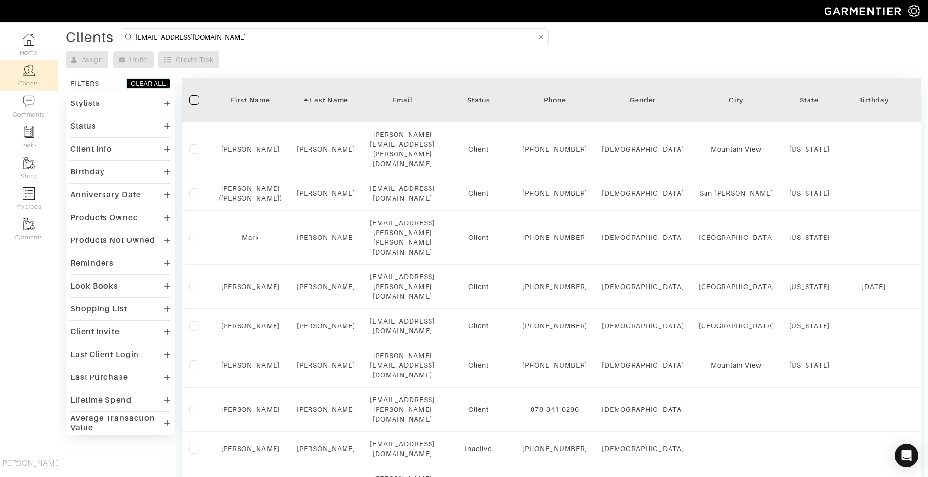
scroll to position [333, 0]
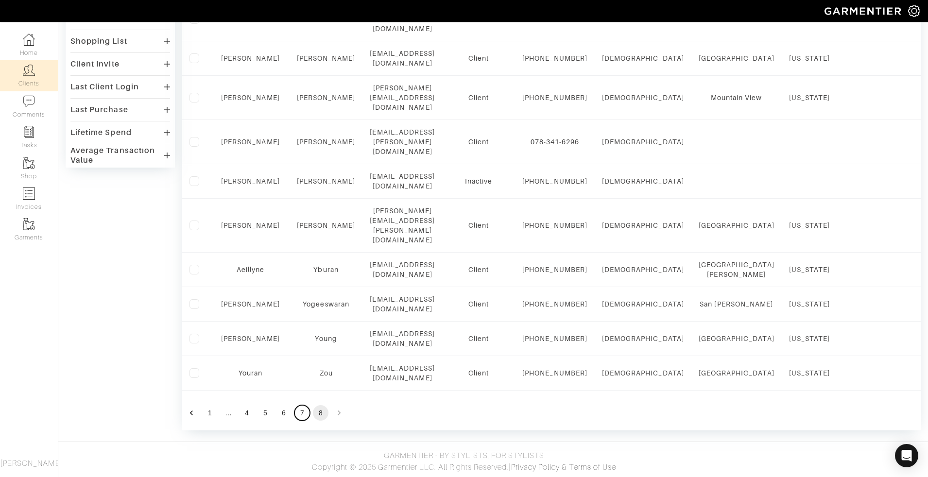
click at [301, 417] on button "7" at bounding box center [302, 413] width 16 height 16
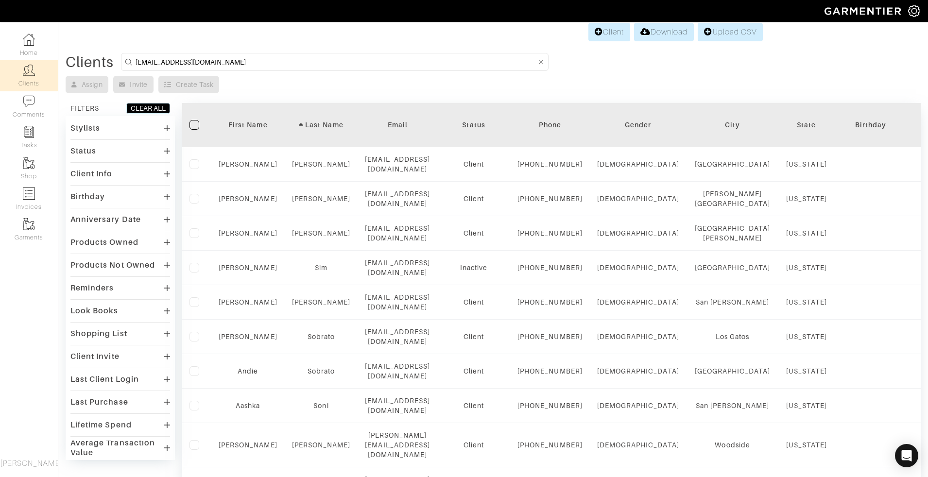
scroll to position [0, 0]
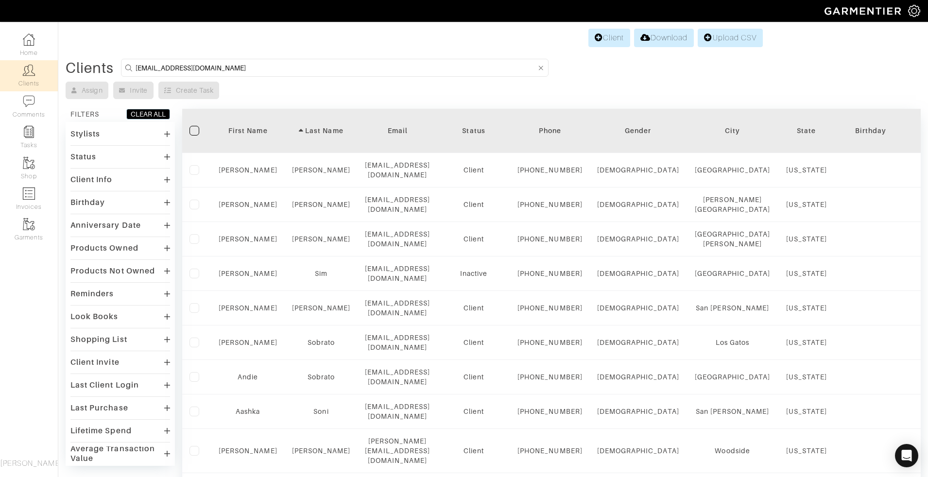
click at [912, 7] on img at bounding box center [914, 11] width 12 height 12
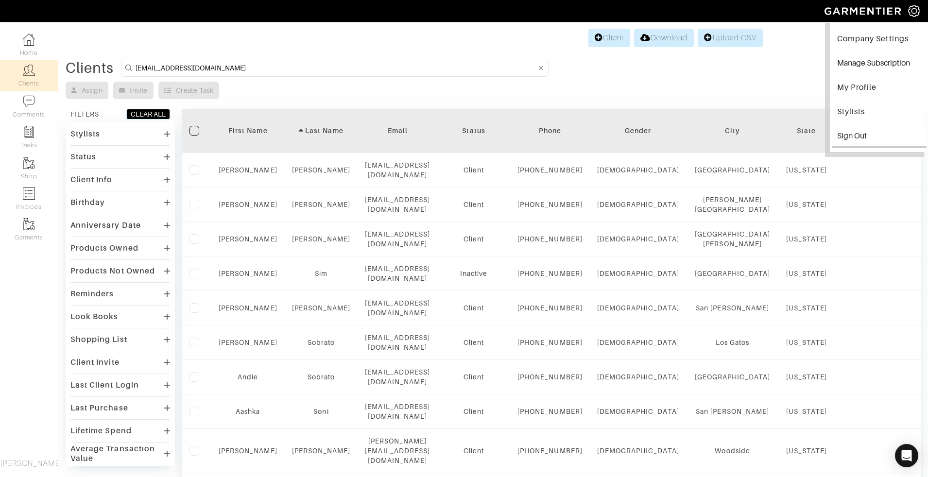
click at [849, 134] on input "Sign Out" at bounding box center [879, 137] width 94 height 22
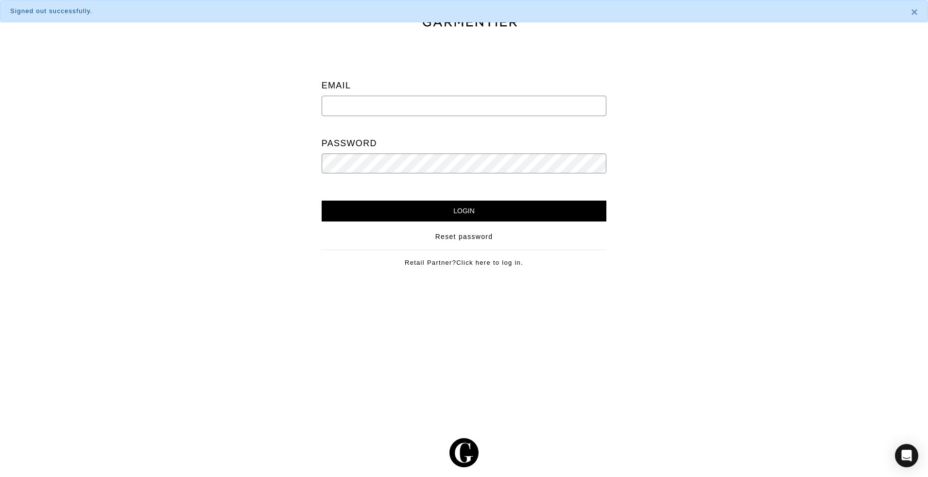
type input "[EMAIL_ADDRESS][DOMAIN_NAME]"
click at [447, 214] on input "Login" at bounding box center [463, 211] width 285 height 21
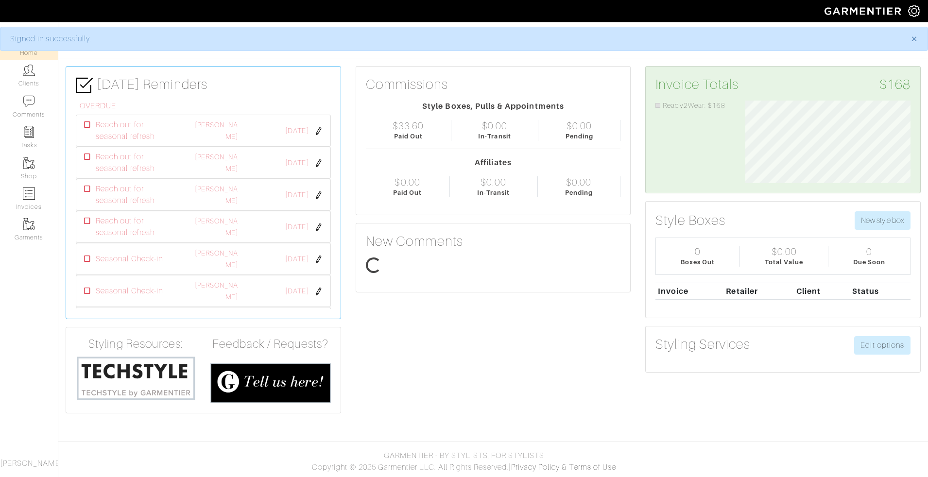
scroll to position [83, 180]
click at [17, 68] on link "Clients" at bounding box center [29, 75] width 58 height 31
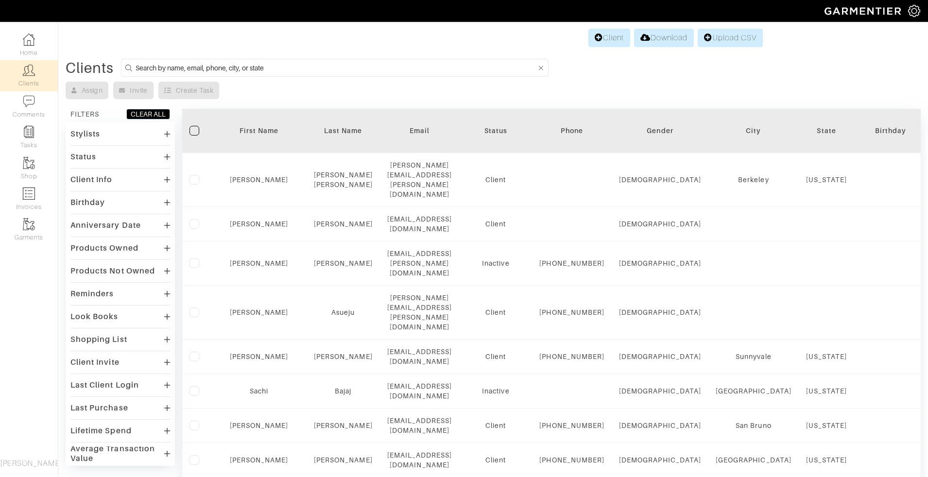
click at [247, 133] on div "First Name" at bounding box center [259, 131] width 81 height 10
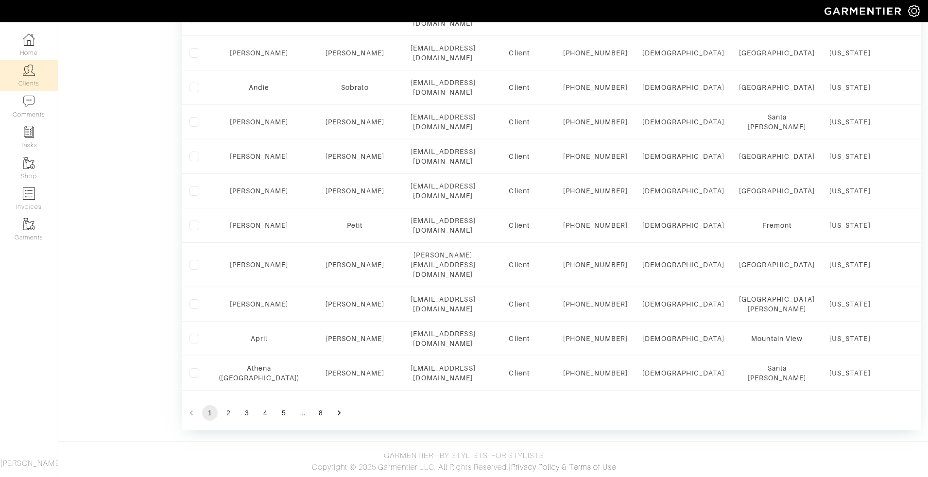
scroll to position [860, 0]
click at [285, 411] on button "5" at bounding box center [284, 413] width 16 height 16
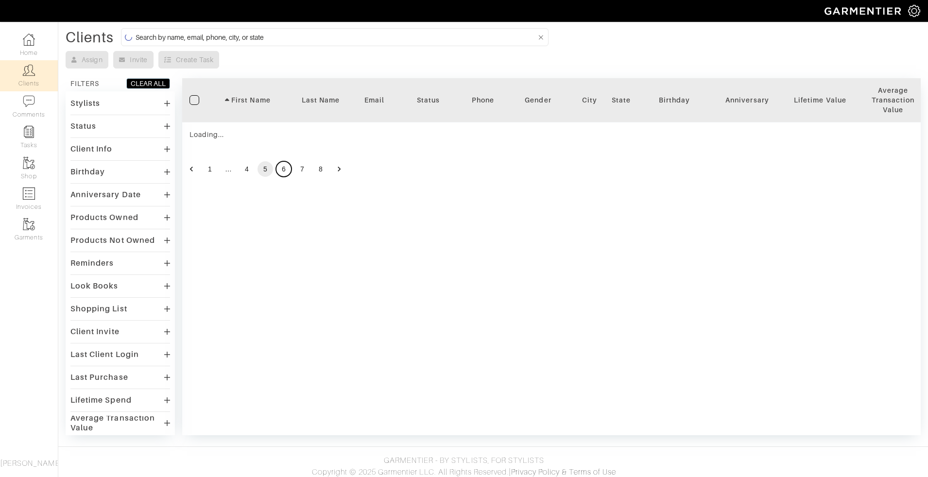
scroll to position [846, 0]
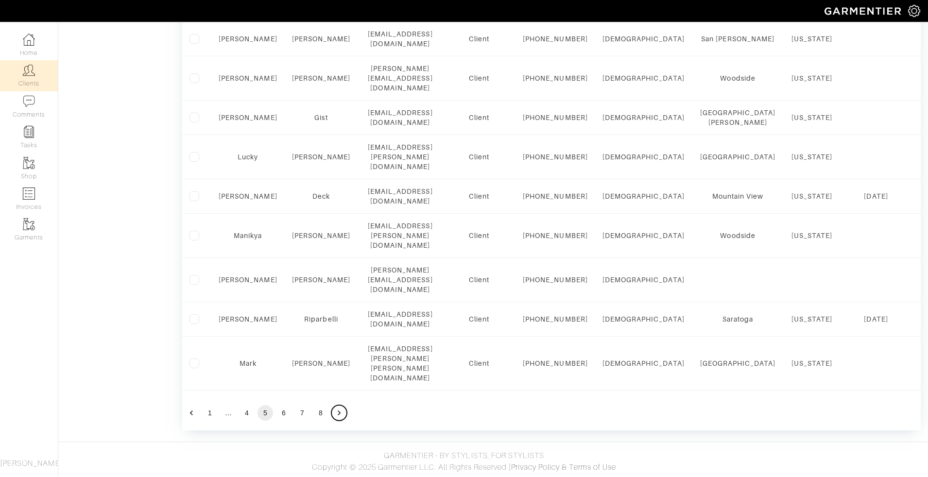
click at [339, 413] on icon "Go to next page" at bounding box center [338, 412] width 3 height 5
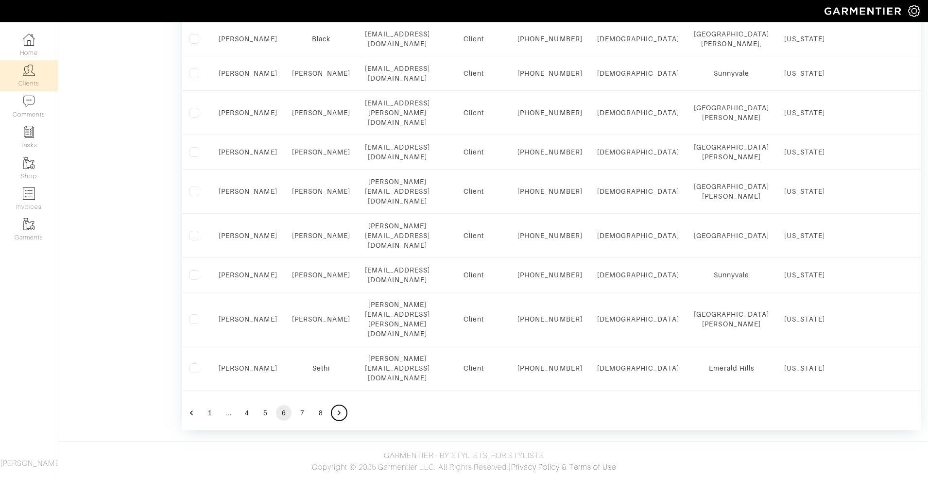
scroll to position [836, 0]
click at [321, 414] on button "8" at bounding box center [321, 413] width 16 height 16
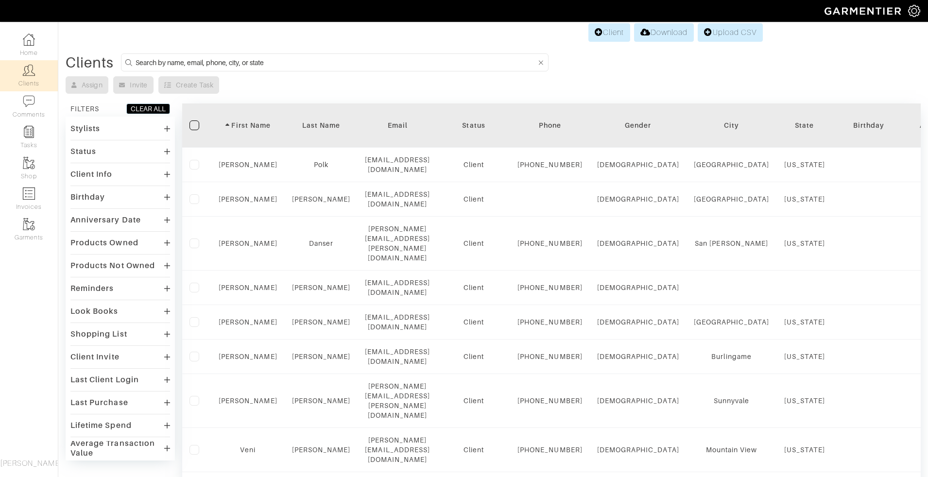
scroll to position [0, 0]
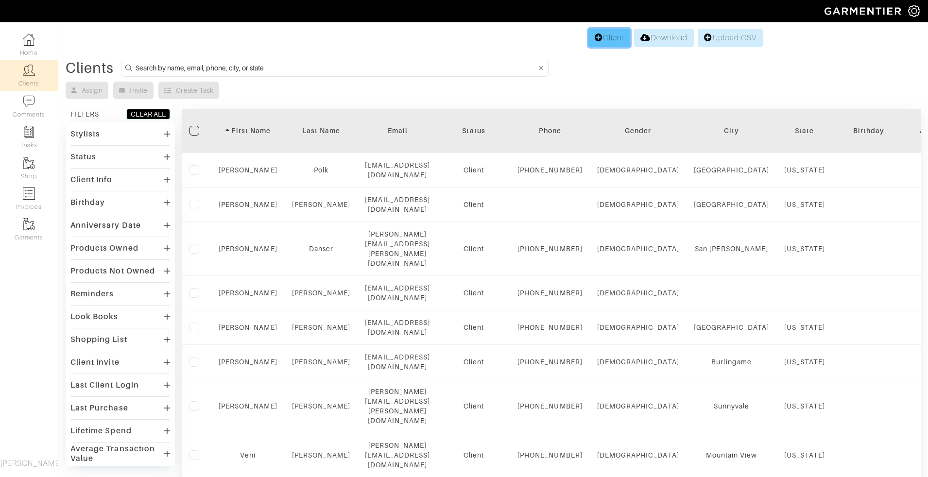
click at [603, 41] on link "Client" at bounding box center [609, 38] width 42 height 18
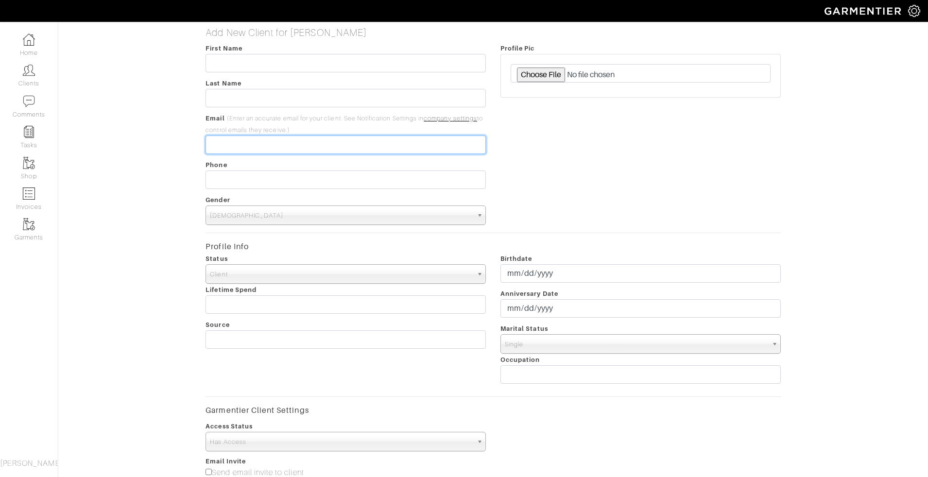
click at [345, 149] on input "email" at bounding box center [345, 144] width 280 height 18
paste input "[EMAIL_ADDRESS][DOMAIN_NAME]"
type input "[EMAIL_ADDRESS][DOMAIN_NAME]"
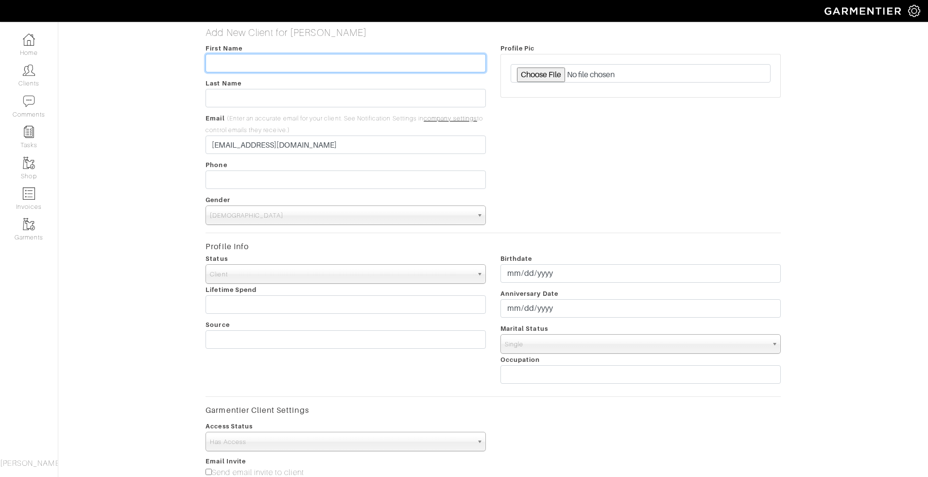
click at [269, 67] on input "text" at bounding box center [345, 63] width 280 height 18
type input "[PERSON_NAME]"
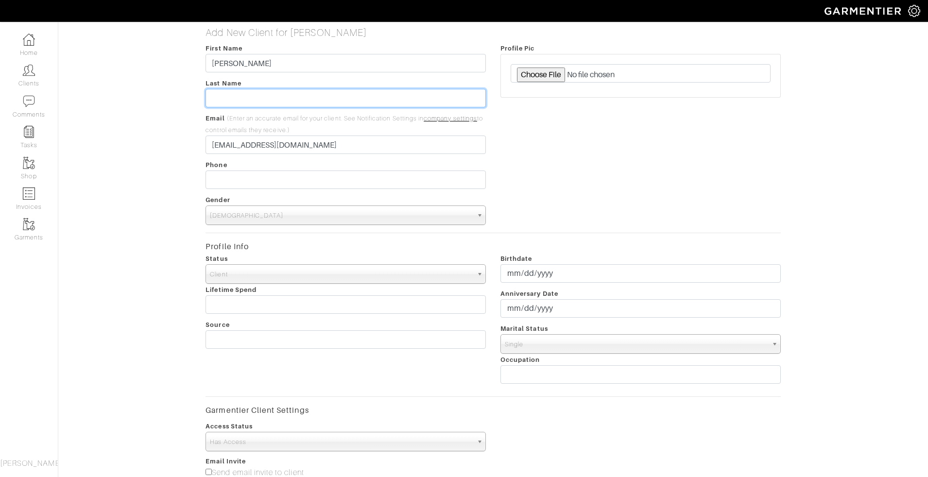
click at [268, 97] on input "text" at bounding box center [345, 98] width 280 height 18
type input "[PERSON_NAME]"
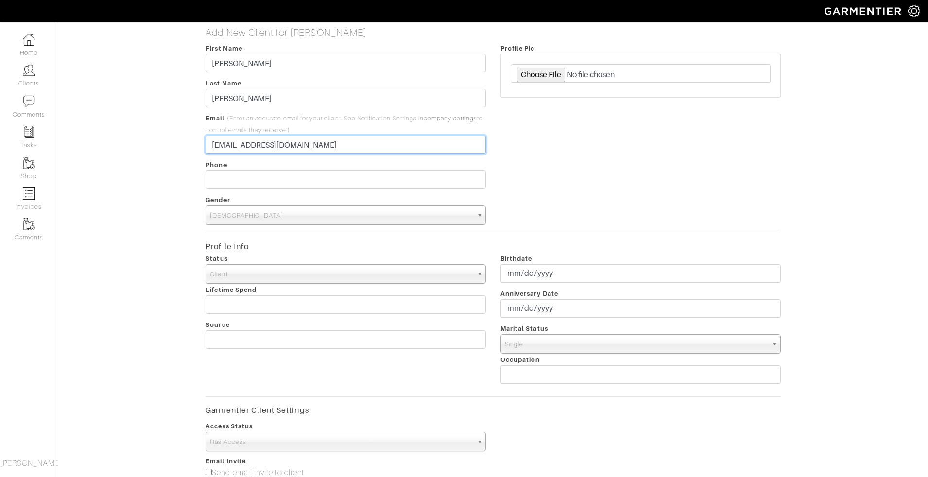
click at [213, 143] on input "[EMAIL_ADDRESS][DOMAIN_NAME]" at bounding box center [345, 144] width 280 height 18
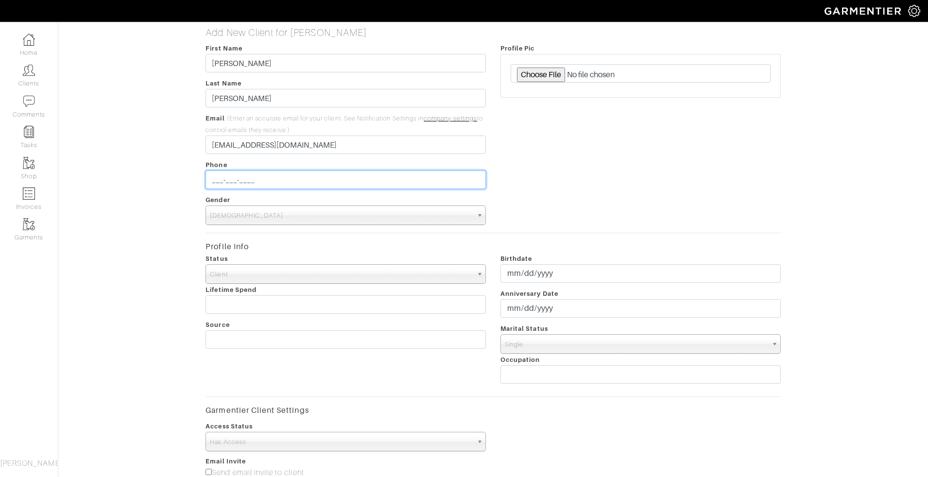
click at [239, 176] on input "___-___-____" at bounding box center [345, 179] width 280 height 18
paste input "[PHONE_NUMBER]"
type input "[PHONE_NUMBER]"
click at [221, 218] on span "[DEMOGRAPHIC_DATA]" at bounding box center [341, 215] width 263 height 19
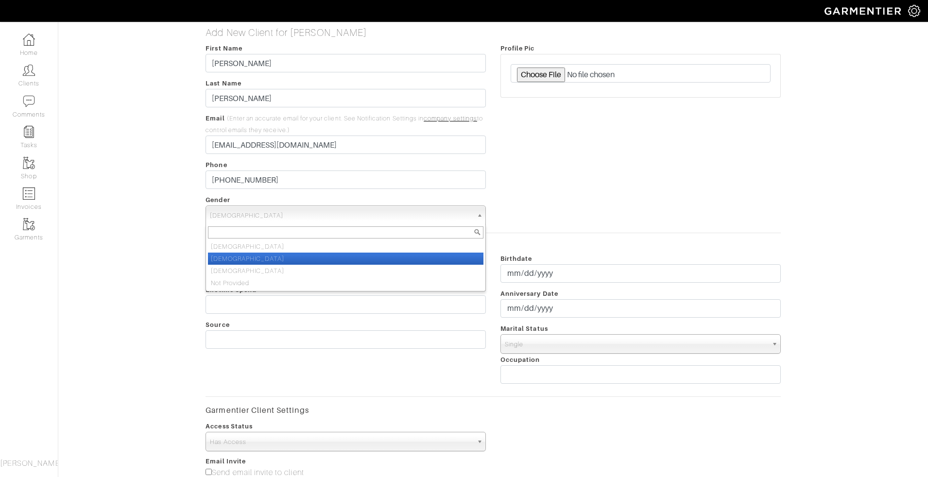
click at [232, 259] on li "[DEMOGRAPHIC_DATA]" at bounding box center [345, 259] width 275 height 12
select select "[DEMOGRAPHIC_DATA]"
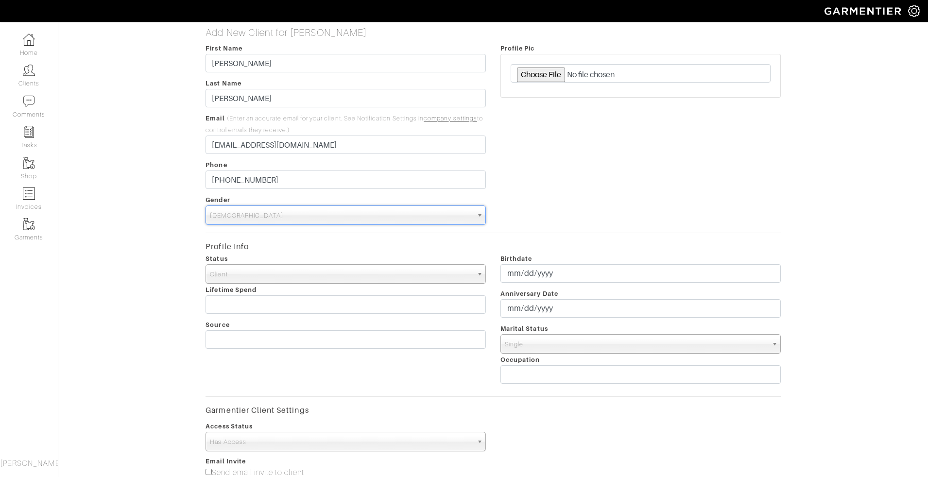
click at [534, 344] on span "Single" at bounding box center [636, 344] width 263 height 19
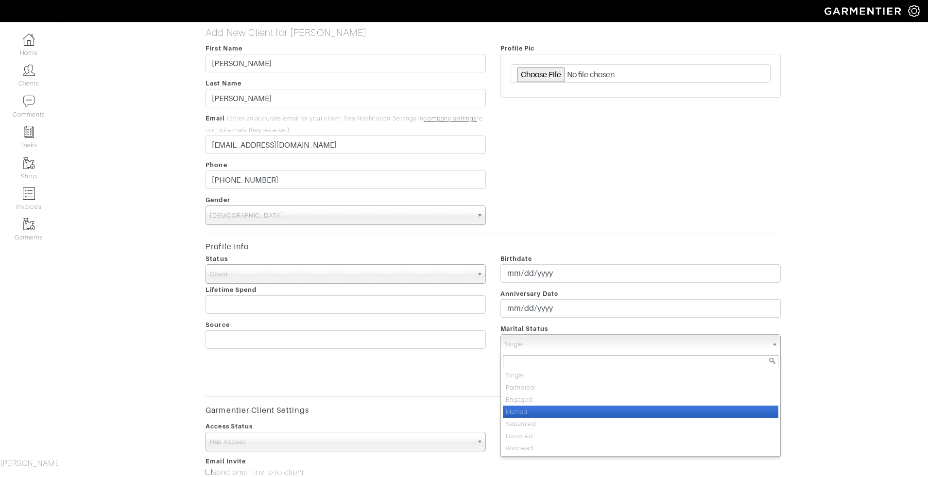
click at [522, 407] on li "Married" at bounding box center [640, 411] width 275 height 12
select select "Married"
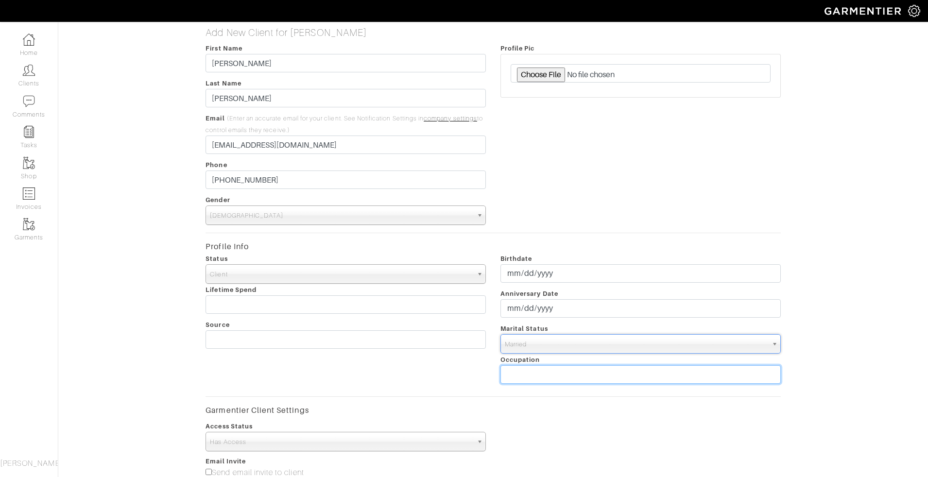
click at [525, 370] on input "text" at bounding box center [640, 374] width 280 height 18
type input "tech"
click at [640, 225] on form "First Name [PERSON_NAME] Last Name [PERSON_NAME] Email (Enter an accurate email…" at bounding box center [492, 351] width 574 height 619
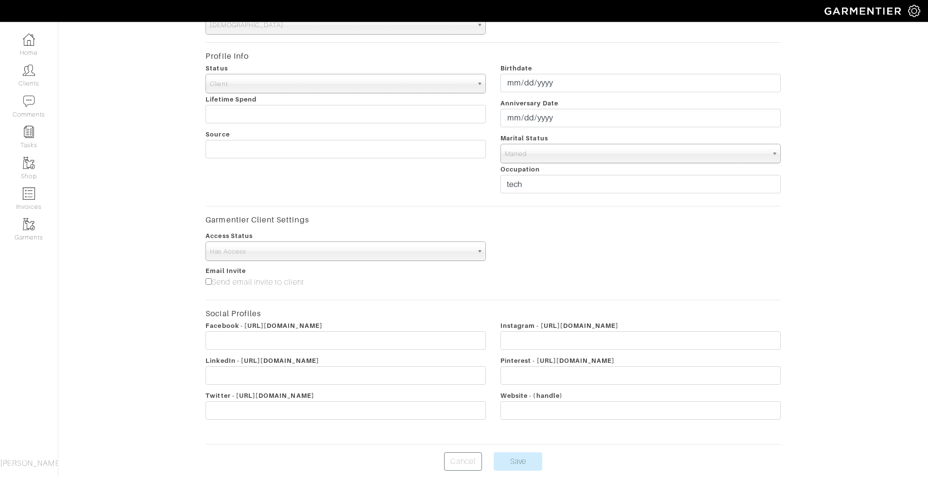
scroll to position [229, 0]
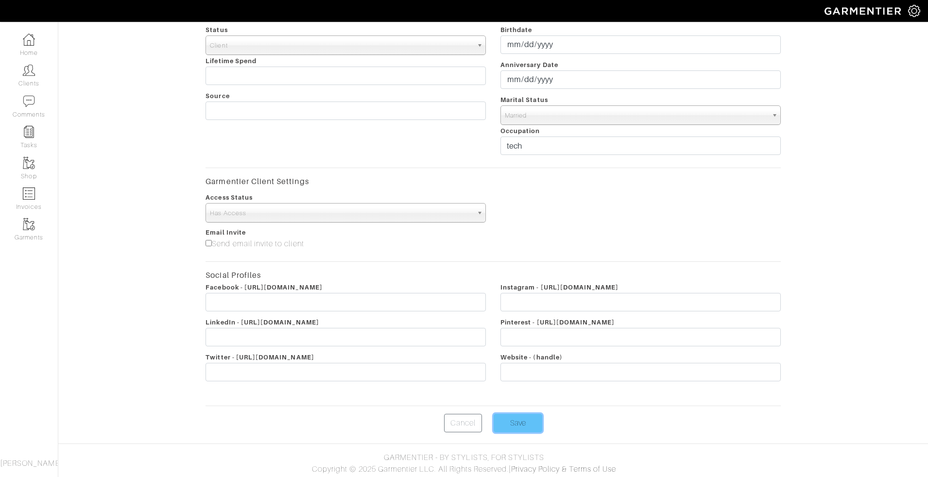
click at [525, 419] on input "Save" at bounding box center [517, 423] width 49 height 18
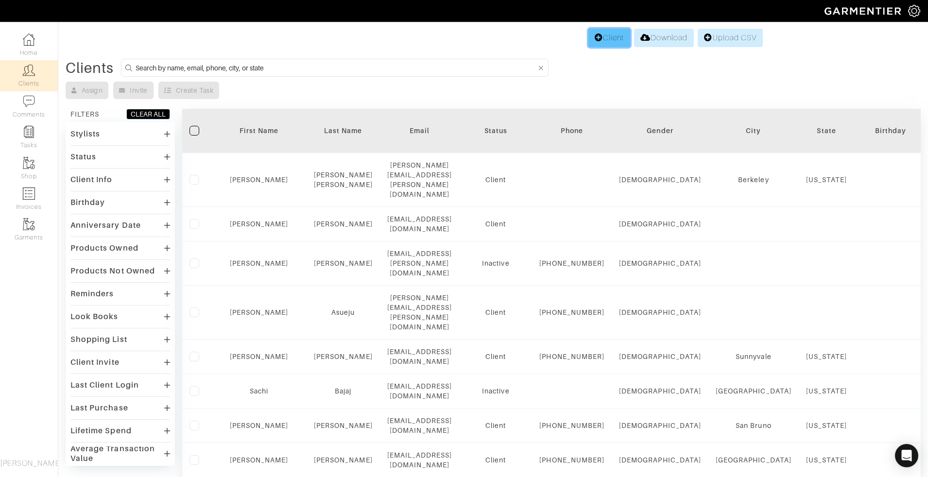
click at [608, 32] on link "Client" at bounding box center [609, 38] width 42 height 18
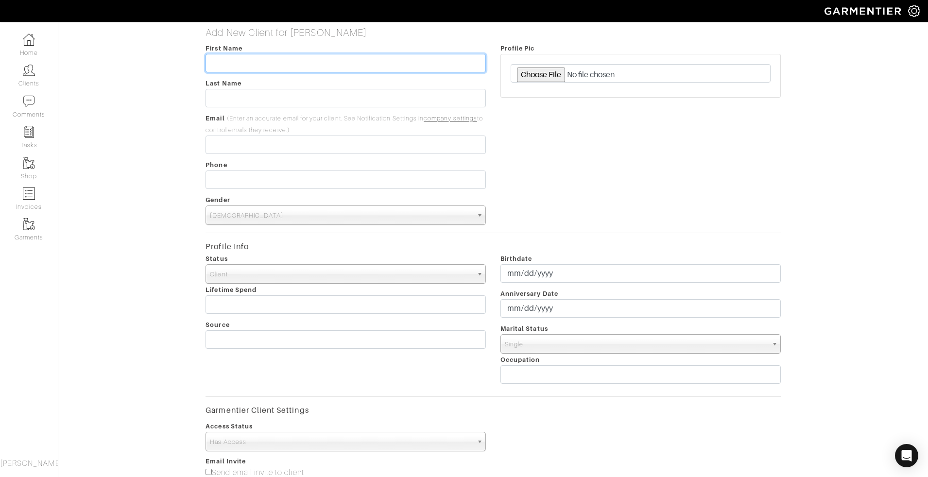
click at [313, 67] on input "text" at bounding box center [345, 63] width 280 height 18
paste input "[PHONE_NUMBER]"
type input "[PHONE_NUMBER]"
click at [234, 218] on span "[DEMOGRAPHIC_DATA]" at bounding box center [341, 215] width 263 height 19
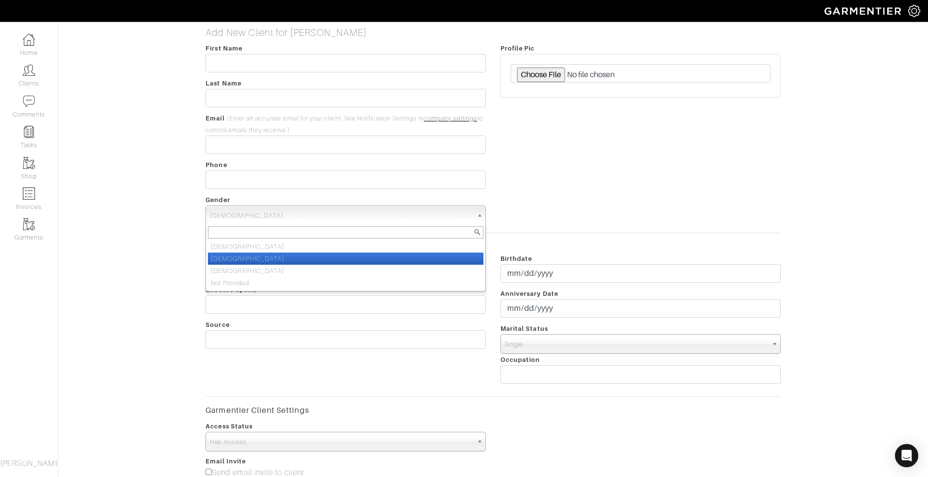
click at [238, 259] on li "[DEMOGRAPHIC_DATA]" at bounding box center [345, 259] width 275 height 12
select select "[DEMOGRAPHIC_DATA]"
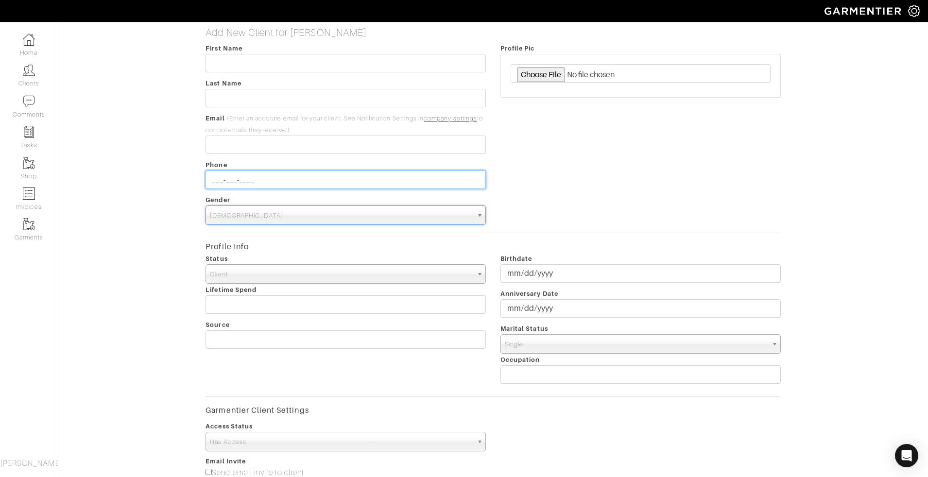
click at [276, 182] on input "___-___-____" at bounding box center [345, 179] width 280 height 18
paste input "[PHONE_NUMBER]"
type input "[PHONE_NUMBER]"
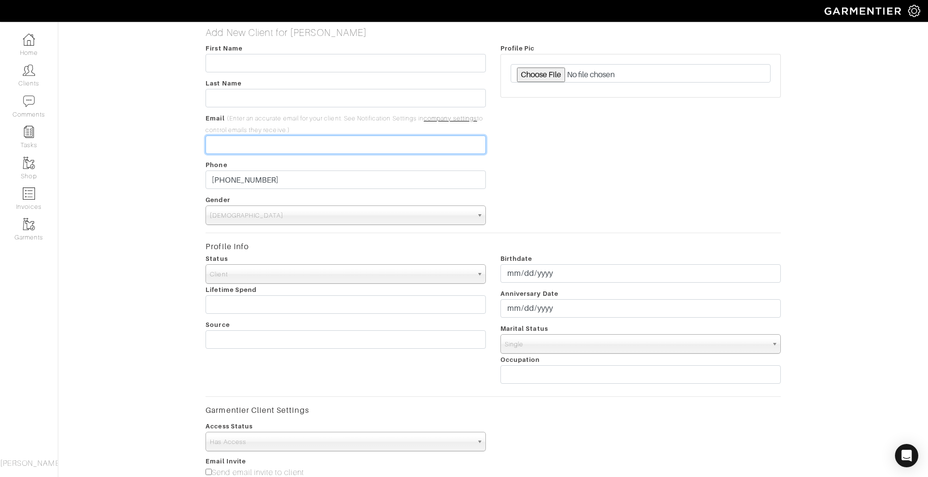
click at [238, 146] on input "email" at bounding box center [345, 144] width 280 height 18
paste input "[EMAIL_ADDRESS][DOMAIN_NAME]"
click at [270, 144] on input "[EMAIL_ADDRESS][DOMAIN_NAME]" at bounding box center [345, 144] width 280 height 18
type input "mirthfulshadow-sobrato@gmail.com"
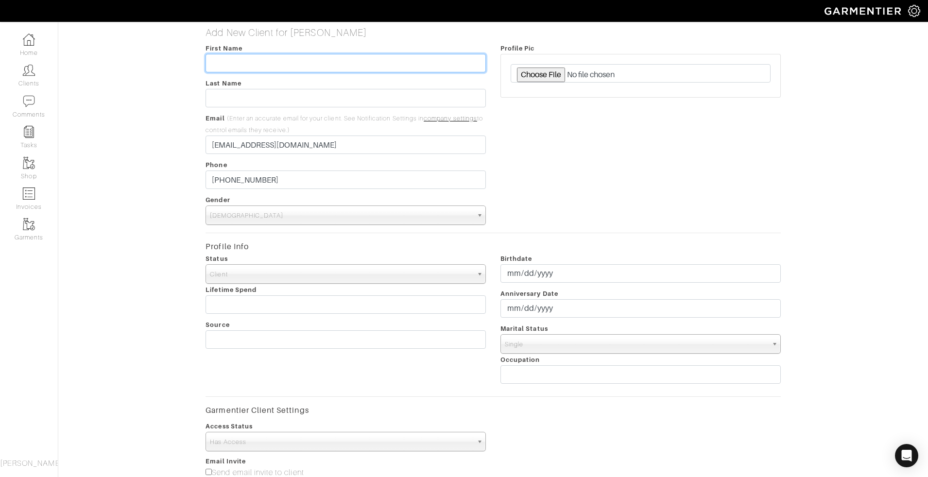
click at [251, 66] on input "text" at bounding box center [345, 63] width 280 height 18
type input "[PERSON_NAME]"
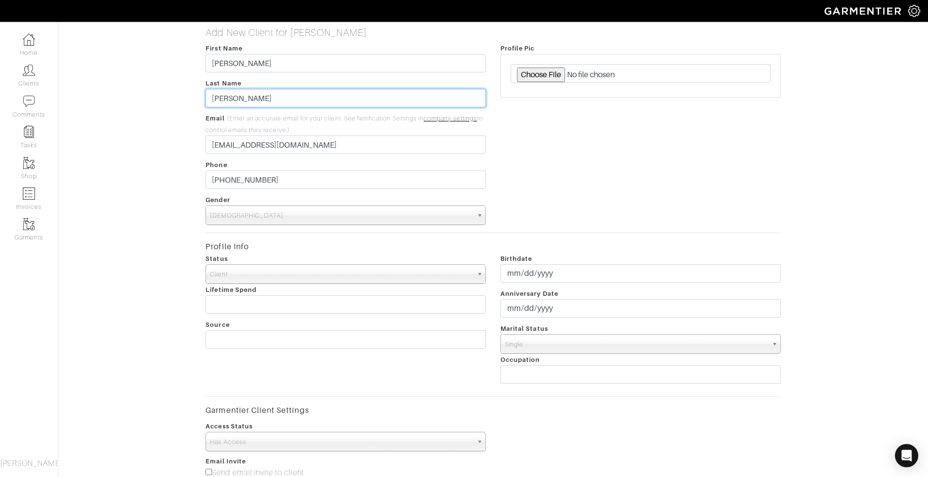
type input "[PERSON_NAME]"
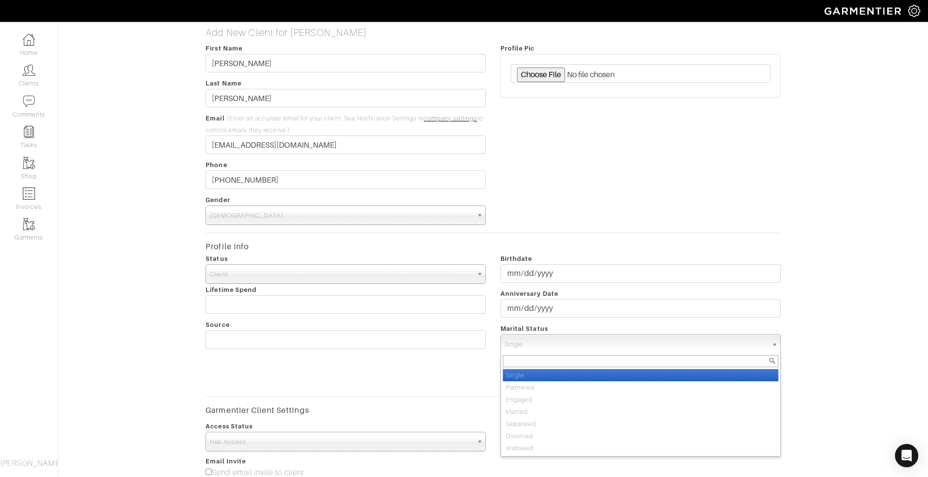
click at [593, 347] on span "Single" at bounding box center [636, 344] width 263 height 19
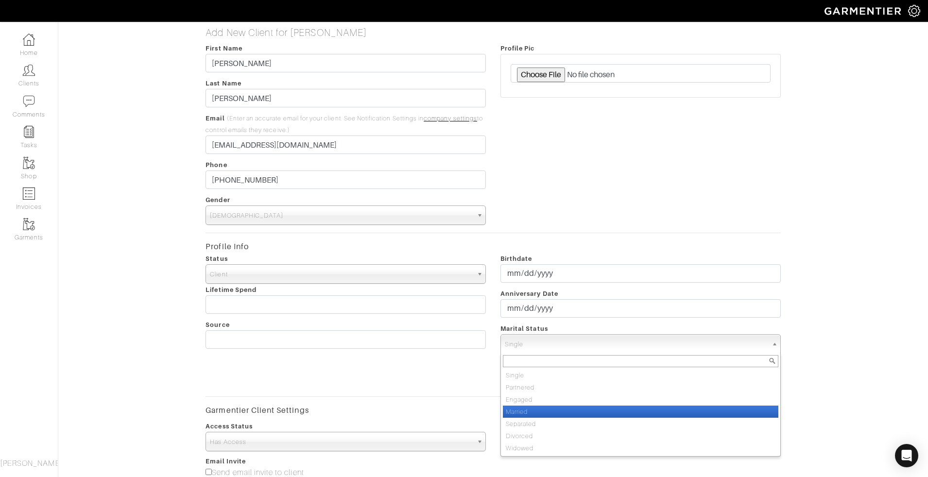
click at [553, 412] on li "Married" at bounding box center [640, 411] width 275 height 12
select select "Married"
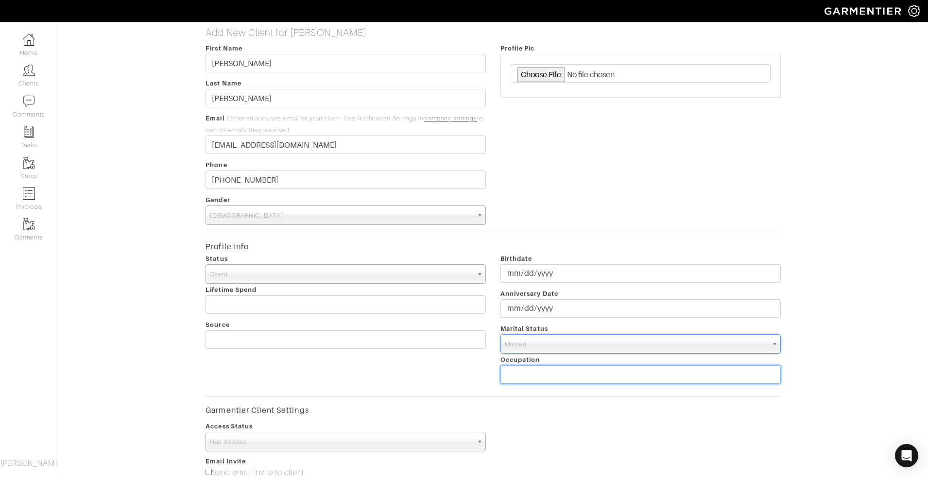
click at [549, 370] on input "text" at bounding box center [640, 374] width 280 height 18
type input "Tech"
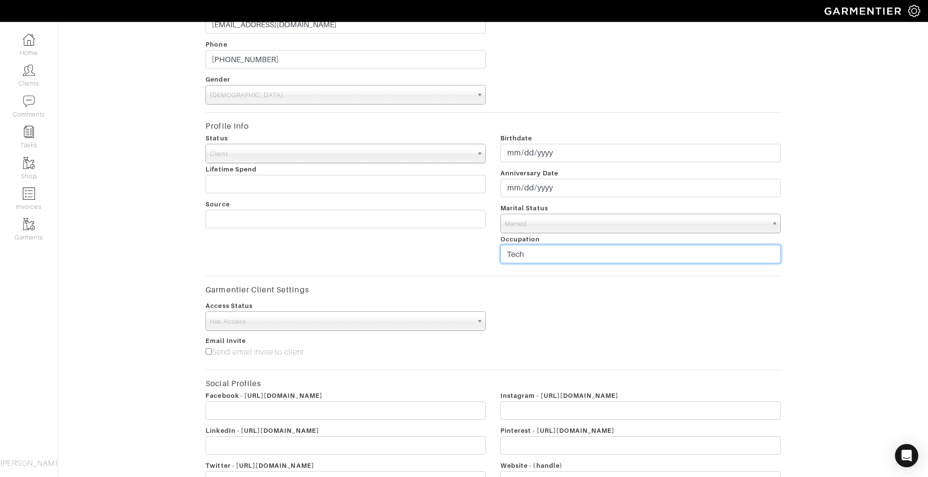
scroll to position [229, 0]
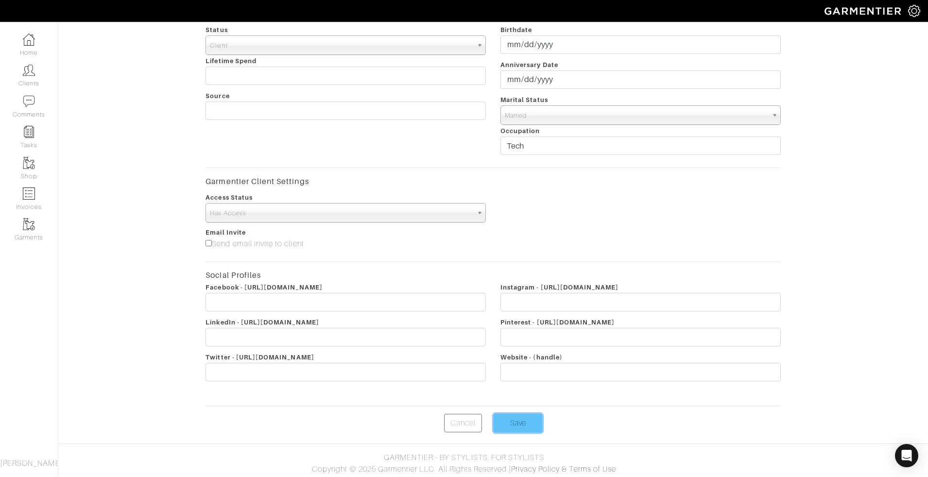
click at [520, 426] on input "Save" at bounding box center [517, 423] width 49 height 18
